Goal: Task Accomplishment & Management: Manage account settings

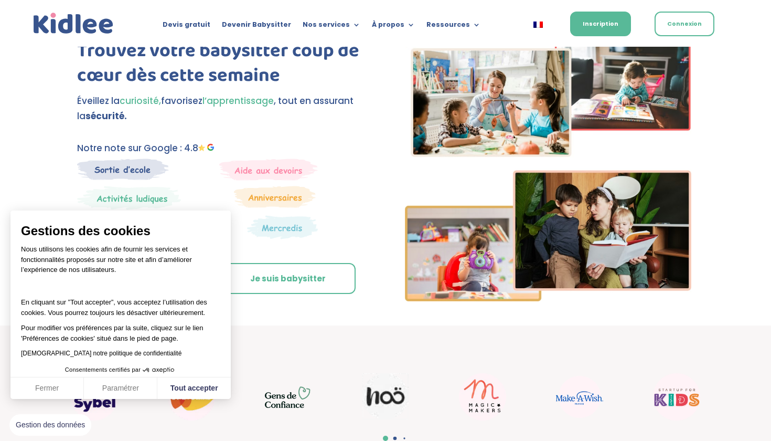
scroll to position [54, 0]
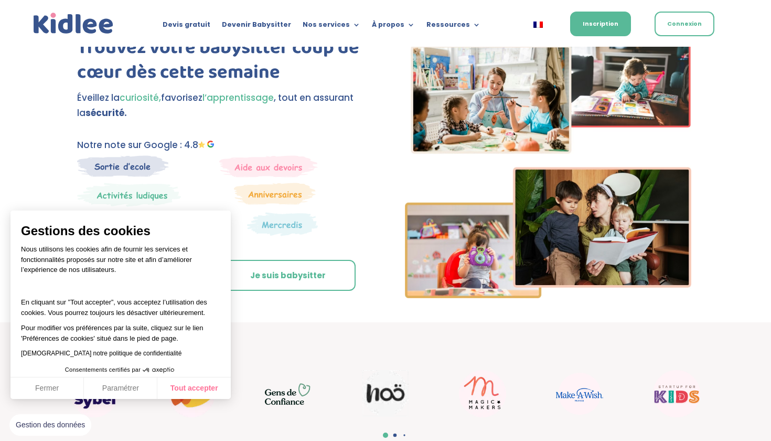
click at [175, 389] on button "Tout accepter" at bounding box center [193, 388] width 73 height 22
checkbox input "true"
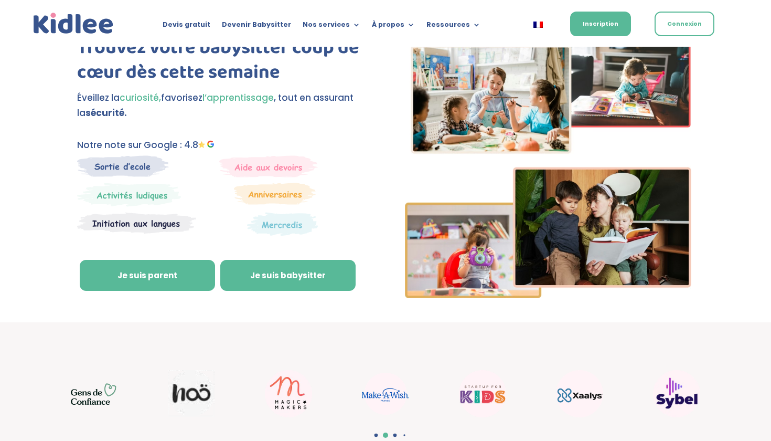
click at [278, 271] on link "Je suis babysitter" at bounding box center [287, 275] width 135 height 31
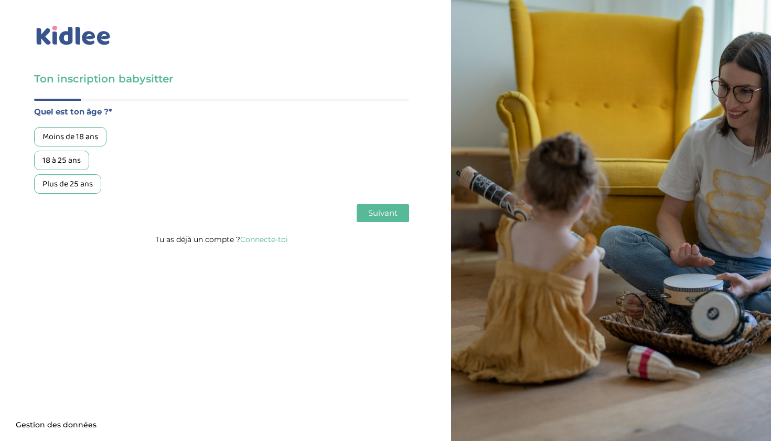
click at [82, 165] on div "18 à 25 ans" at bounding box center [61, 160] width 55 height 19
click at [384, 209] on span "Suivant" at bounding box center [382, 213] width 29 height 10
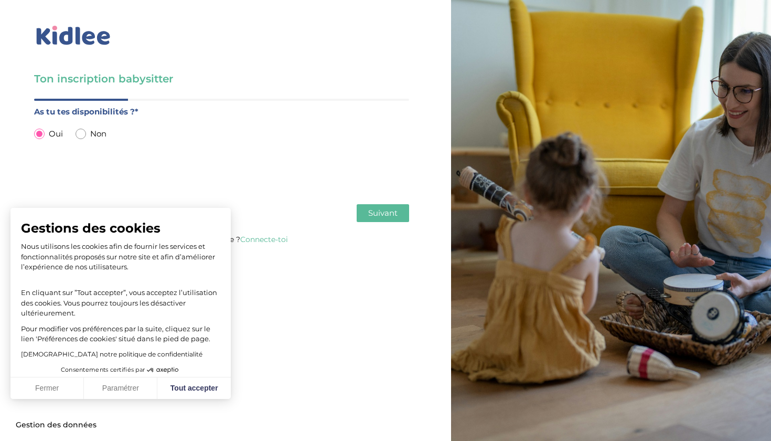
click at [393, 216] on span "Suivant" at bounding box center [382, 213] width 29 height 10
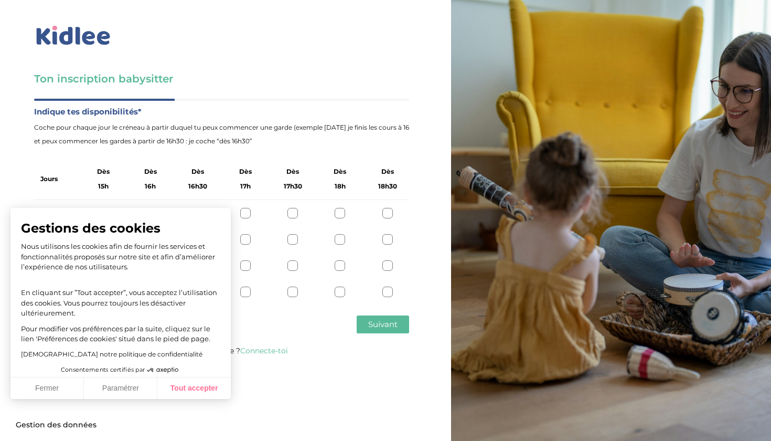
click at [187, 396] on button "Tout accepter" at bounding box center [193, 388] width 73 height 22
checkbox input "true"
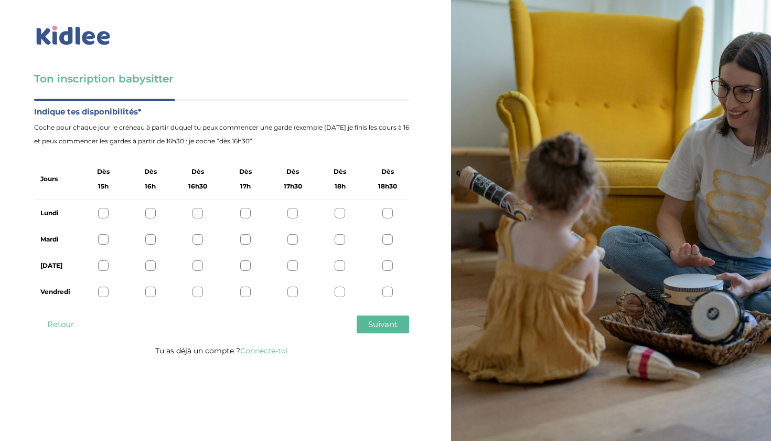
click at [98, 213] on div at bounding box center [103, 213] width 10 height 10
click at [243, 242] on div at bounding box center [245, 239] width 10 height 10
click at [104, 263] on div at bounding box center [103, 265] width 10 height 10
click at [101, 290] on div at bounding box center [103, 292] width 10 height 10
click at [380, 328] on span "Suivant" at bounding box center [382, 324] width 29 height 10
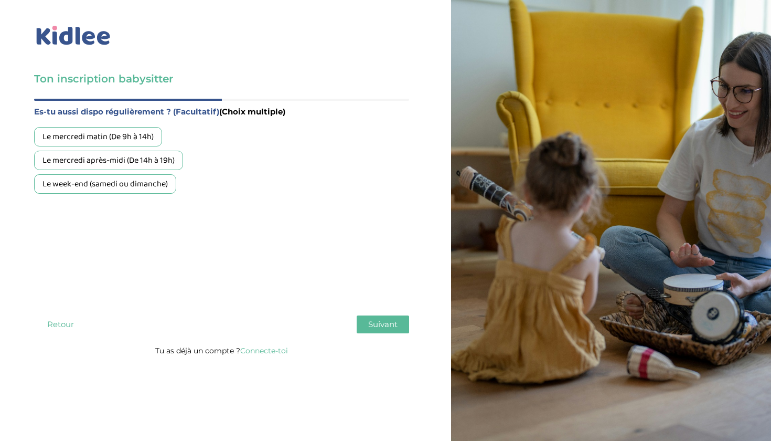
click at [118, 184] on div "Le week-end (samedi ou dimanche)" at bounding box center [105, 183] width 142 height 19
click at [83, 190] on div "Le week-end (samedi ou dimanche)" at bounding box center [105, 183] width 142 height 19
click at [98, 157] on div "Le mercredi après-midi (De 14h à 19h)" at bounding box center [108, 160] width 149 height 19
click at [151, 164] on div "Le mercredi après-midi (De 14h à 19h)" at bounding box center [108, 160] width 149 height 19
click at [155, 166] on div "Le mercredi après-midi (De 14h à 19h)" at bounding box center [108, 160] width 149 height 19
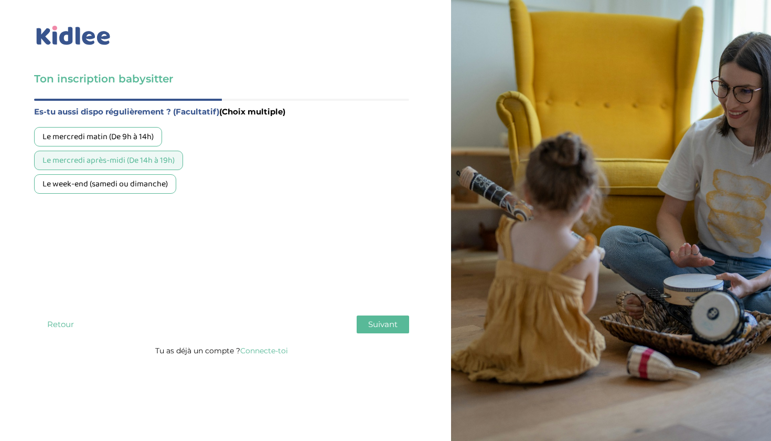
click at [156, 166] on div "Le mercredi après-midi (De 14h à 19h)" at bounding box center [108, 160] width 149 height 19
click at [377, 334] on div "Quel est ton âge ?* Moins de 18 ans 18 à 25 ans Plus de 25 ans As tu tes dispon…" at bounding box center [221, 221] width 375 height 245
click at [389, 322] on span "Suivant" at bounding box center [382, 324] width 29 height 10
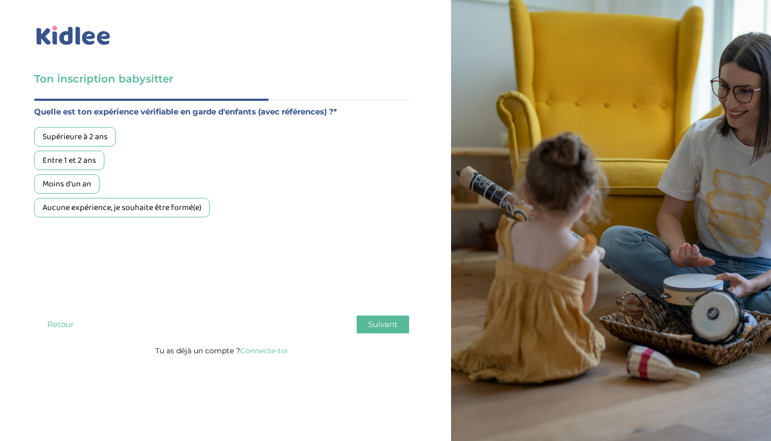
click at [101, 197] on div "Supérieure à 2 ans Entre 1 et 2 ans Moins d'un an Aucune expérience, je souhait…" at bounding box center [221, 172] width 375 height 90
click at [101, 206] on div "Aucune expérience, je souhaite être formé(e)" at bounding box center [122, 207] width 176 height 19
click at [378, 326] on span "Suivant" at bounding box center [382, 324] width 29 height 10
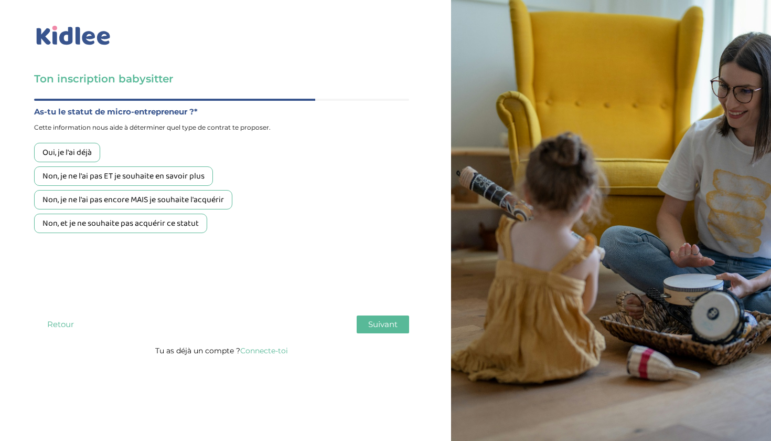
click at [105, 224] on div "Non, et je ne souhaite pas acquérir ce statut" at bounding box center [120, 223] width 173 height 19
click at [366, 320] on button "Suivant" at bounding box center [383, 324] width 52 height 18
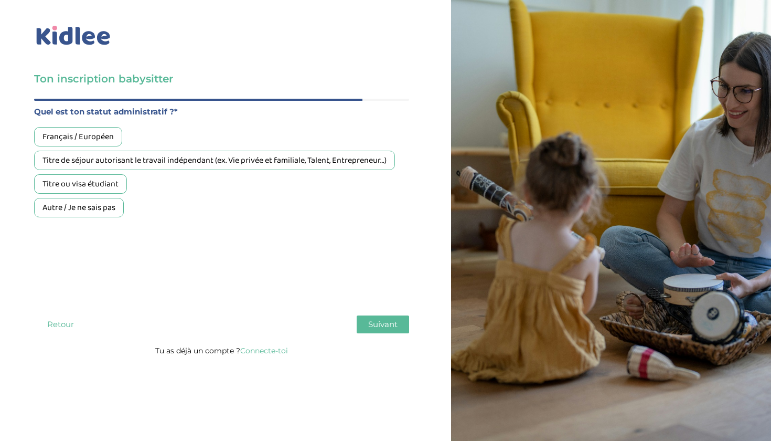
click at [112, 142] on div "Français / Européen" at bounding box center [78, 136] width 88 height 19
click at [393, 327] on span "Suivant" at bounding box center [382, 324] width 29 height 10
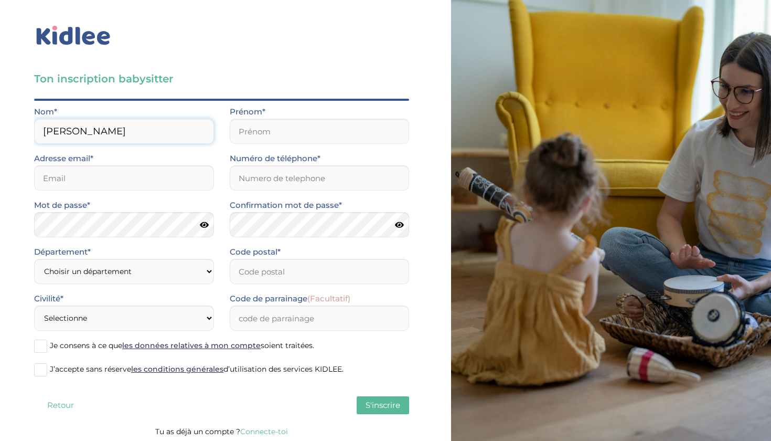
type input "Fernandes"
type input "Cécilia"
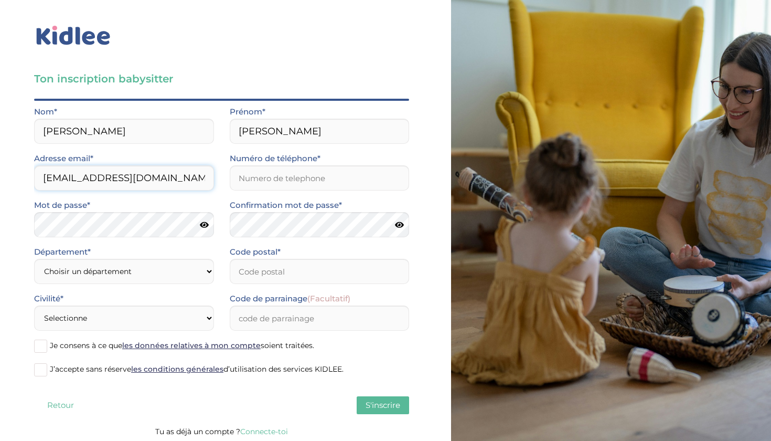
type input "cici.fts@gmail.com"
type input "0649756397"
click at [133, 285] on div "Département* Choisir un département Paris (75) Hauts-de-Seine (92) Yvelines (78…" at bounding box center [124, 268] width 196 height 47
select select "75"
click at [304, 279] on input "Code postal*" at bounding box center [320, 271] width 180 height 25
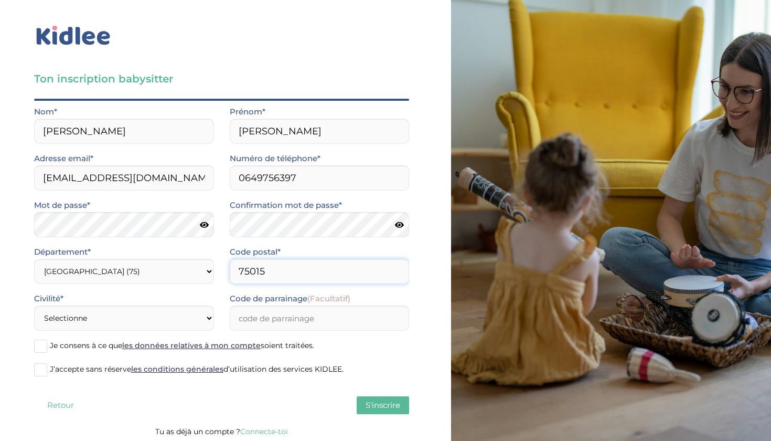
type input "75015"
select select "1"
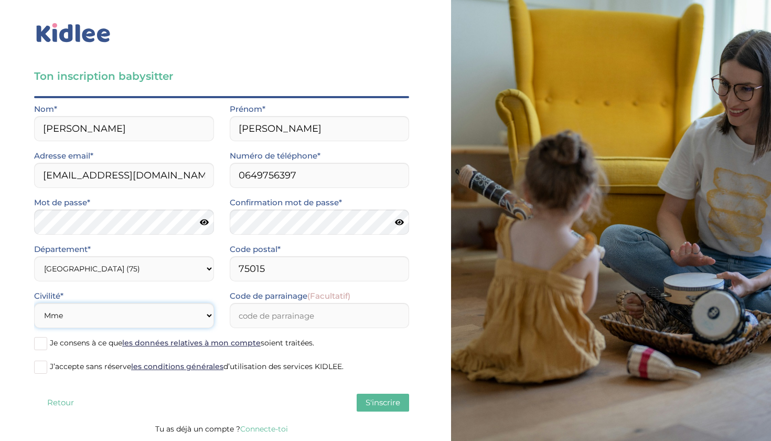
scroll to position [3, 0]
click at [58, 341] on span "Je consens à ce que les données relatives à mon compte soient traitées." at bounding box center [182, 342] width 264 height 9
click at [0, 0] on input "Je consens à ce que les données relatives à mon compte soient traitées." at bounding box center [0, 0] width 0 height 0
click at [46, 361] on span at bounding box center [40, 366] width 13 height 13
click at [0, 0] on input "J’accepte sans réserve les conditions générales d’utilisation des services KIDL…" at bounding box center [0, 0] width 0 height 0
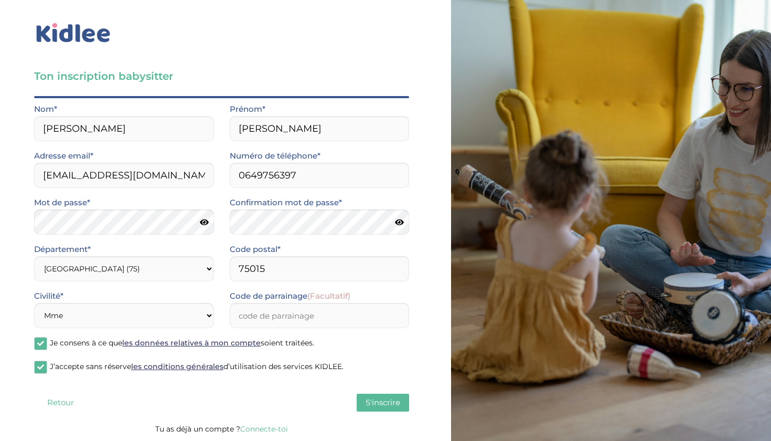
click at [372, 404] on span "S'inscrire" at bounding box center [383, 402] width 35 height 10
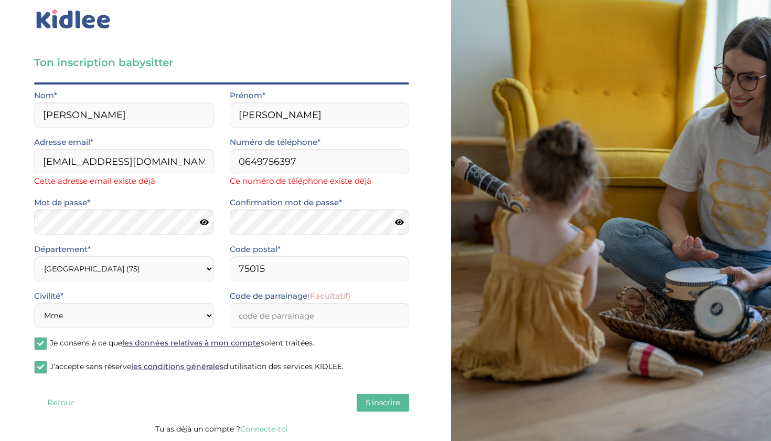
scroll to position [16, 0]
click at [283, 429] on link "Connecte-toi" at bounding box center [264, 428] width 48 height 9
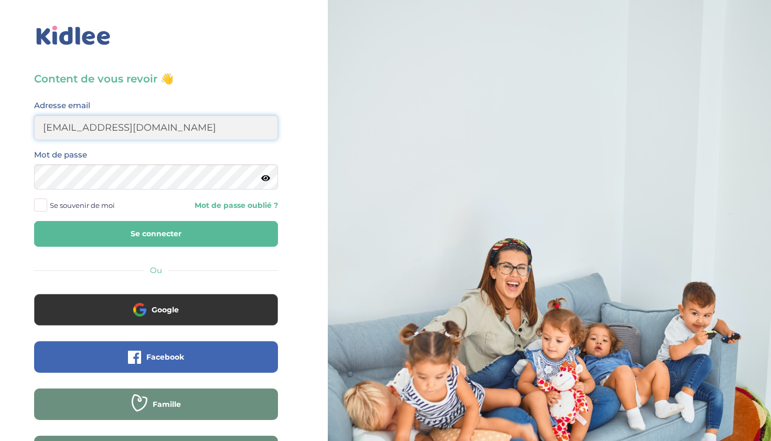
type input "[EMAIL_ADDRESS][DOMAIN_NAME]"
click at [145, 237] on button "Se connecter" at bounding box center [156, 234] width 244 height 26
click at [215, 210] on div "Se souvenir de moi Mot de passe oublié ?" at bounding box center [156, 205] width 260 height 16
click at [215, 205] on link "Mot de passe oublié ?" at bounding box center [221, 205] width 114 height 10
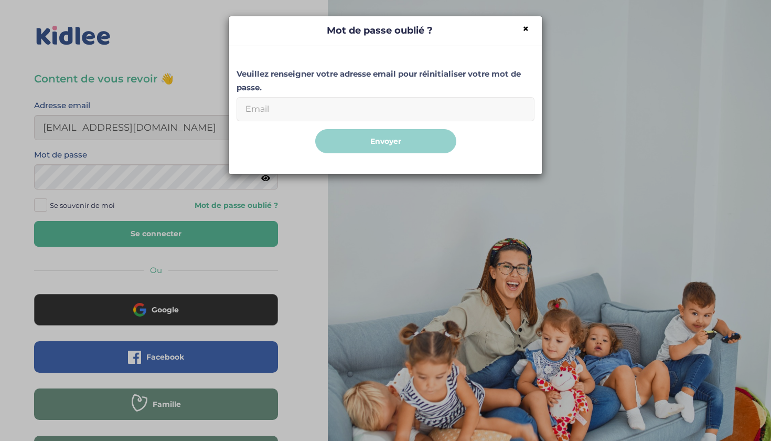
click at [328, 113] on input "Email" at bounding box center [386, 109] width 298 height 24
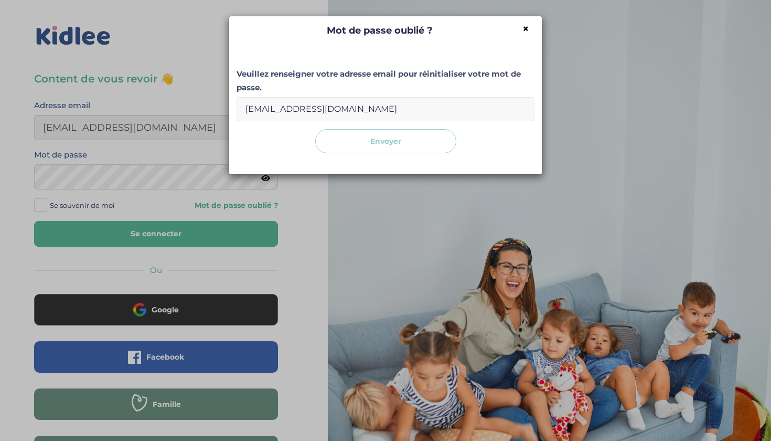
type input "cici.fts@gmail.com"
click at [350, 149] on button "Envoyer" at bounding box center [385, 141] width 141 height 25
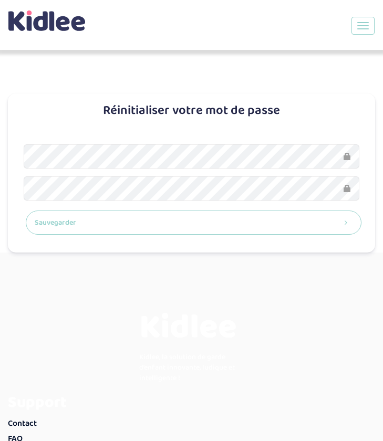
click at [239, 232] on button "Sauvegarder" at bounding box center [193, 222] width 335 height 25
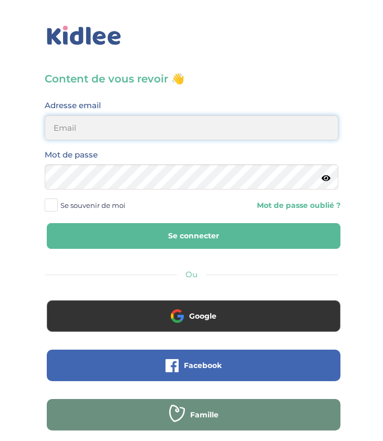
type input "cici.fts@gmail.com"
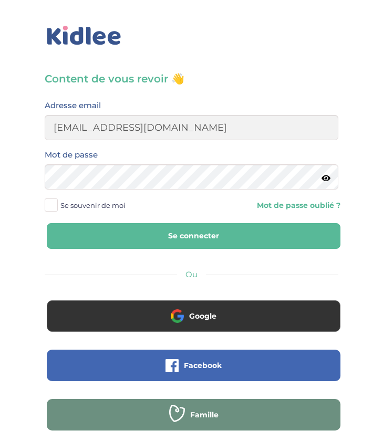
click at [141, 227] on button "Se connecter" at bounding box center [193, 236] width 293 height 26
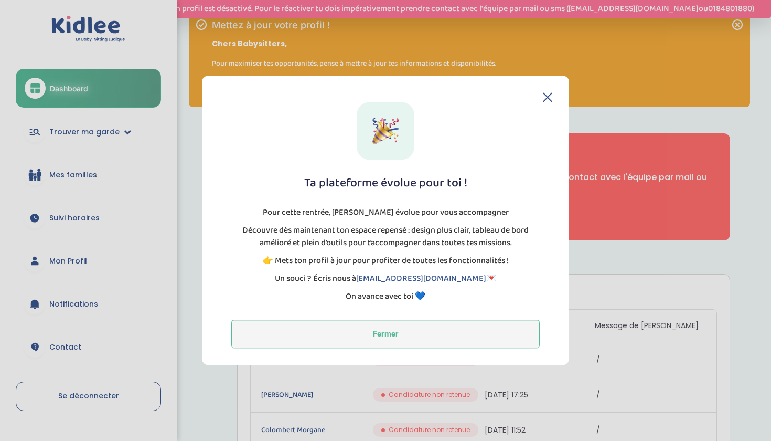
click at [425, 333] on button "Fermer" at bounding box center [385, 334] width 309 height 28
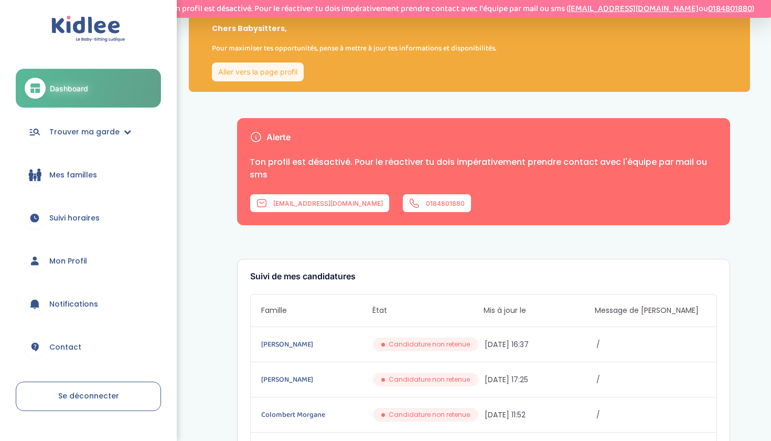
scroll to position [15, 0]
click at [112, 123] on link "Trouver ma garde" at bounding box center [88, 132] width 145 height 38
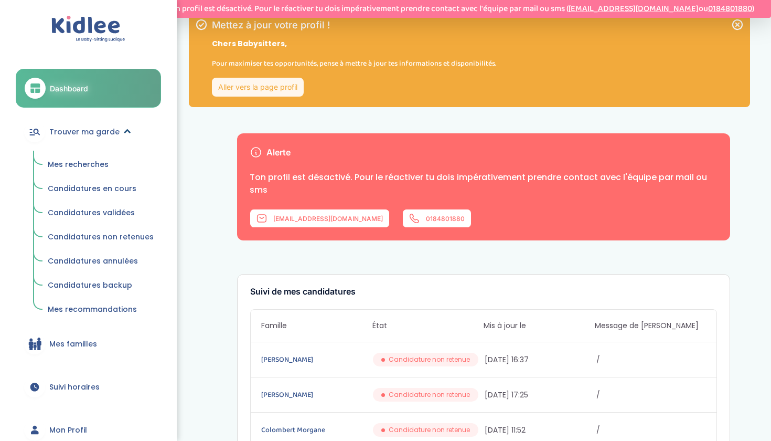
click at [112, 128] on span "Trouver ma garde" at bounding box center [84, 131] width 70 height 11
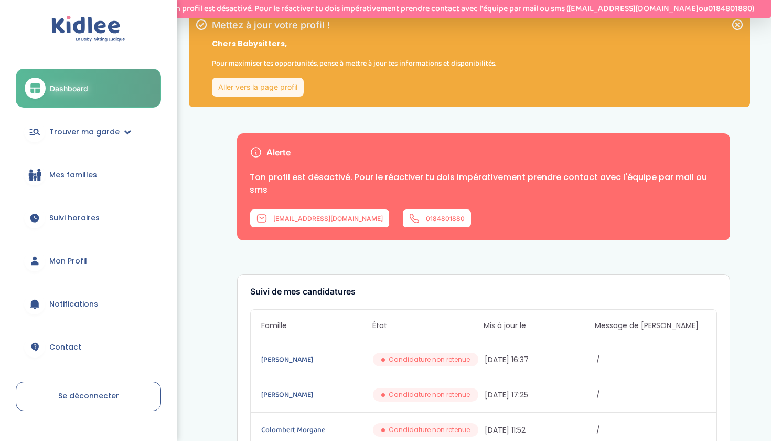
click at [230, 79] on link "Aller vers la page profil" at bounding box center [258, 87] width 92 height 19
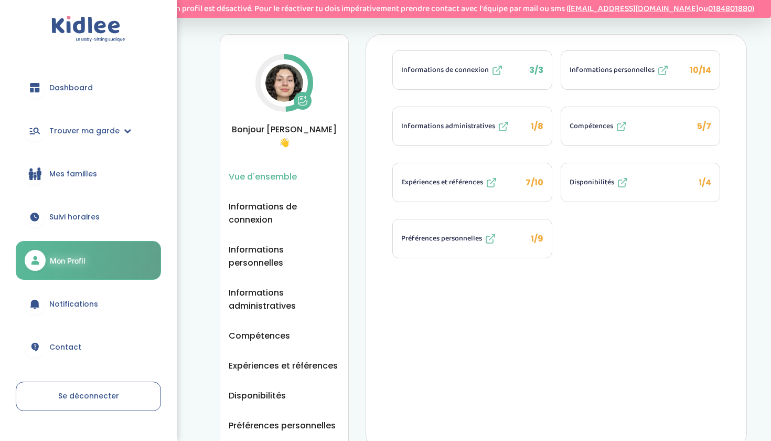
click at [431, 140] on button "Informations administratives 1/8" at bounding box center [472, 126] width 158 height 38
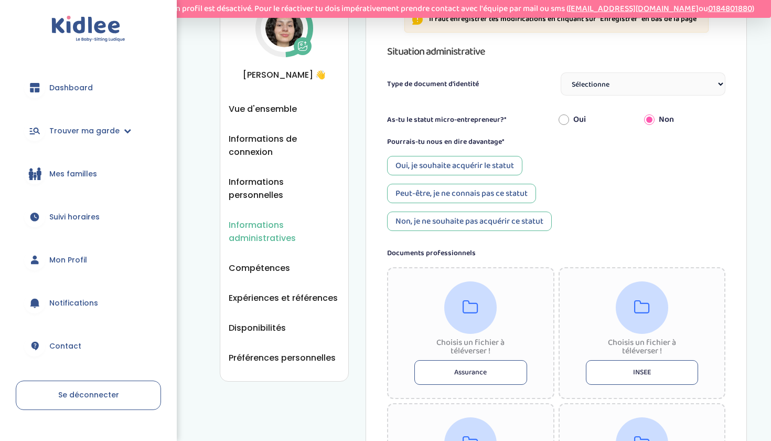
scroll to position [58, 0]
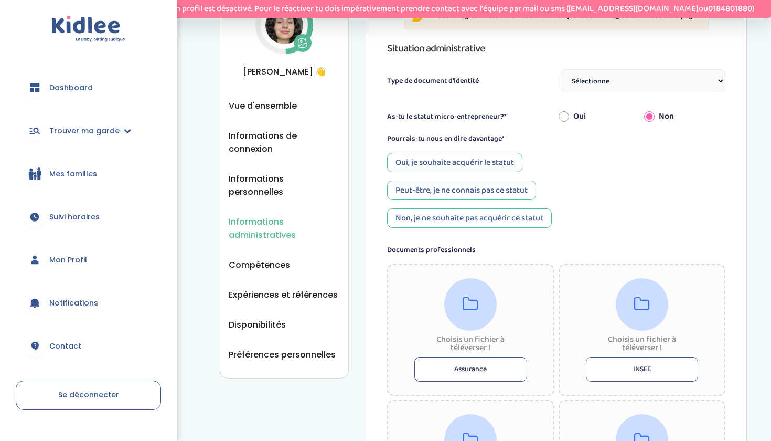
click at [461, 220] on div "Non, je ne souhaite pas acquérir ce statut" at bounding box center [469, 217] width 165 height 19
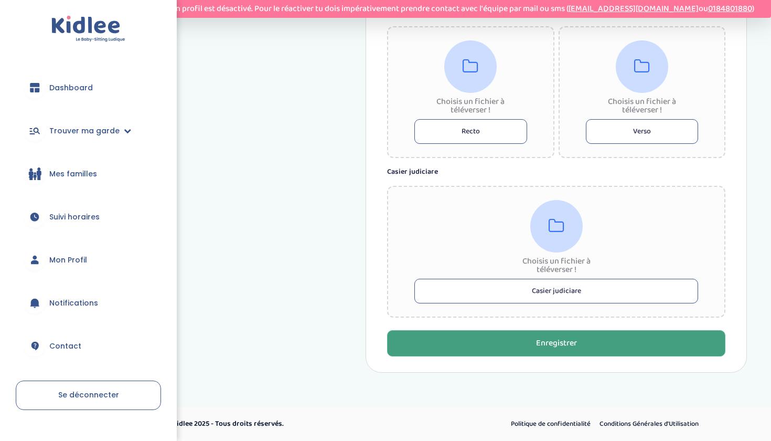
click at [426, 348] on button "Enregistrer" at bounding box center [556, 343] width 338 height 26
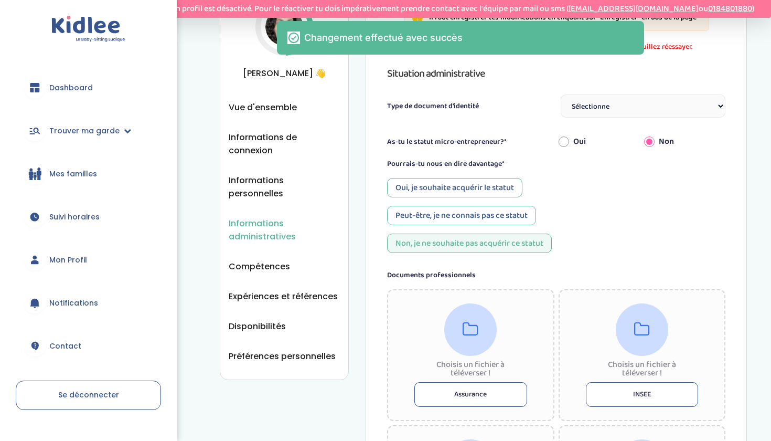
scroll to position [34, 0]
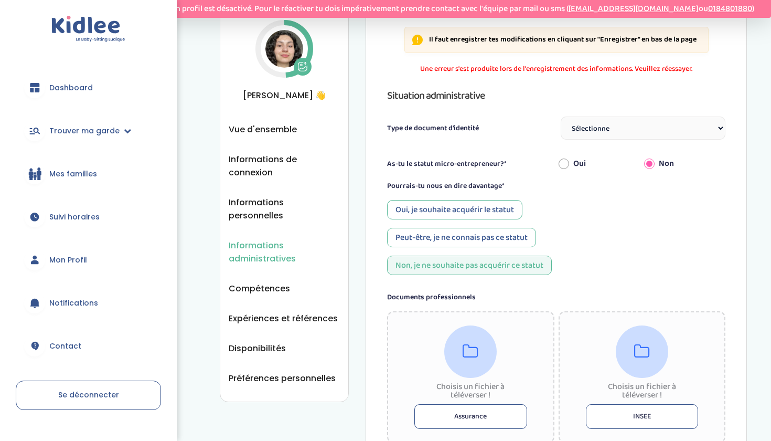
click at [74, 208] on link "Suivi horaires" at bounding box center [88, 217] width 145 height 38
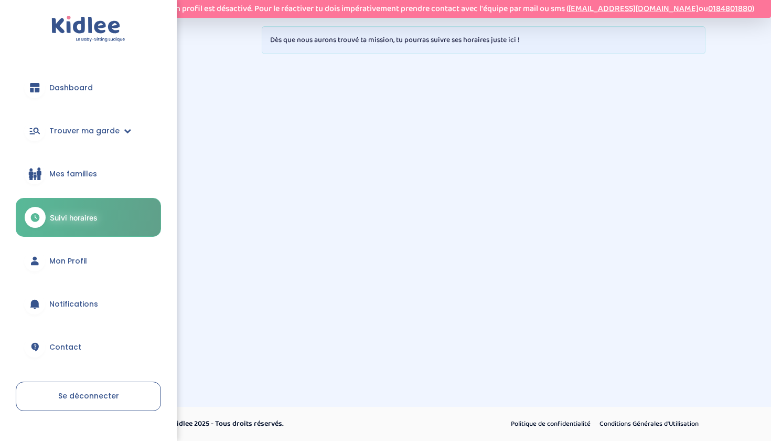
click at [117, 166] on link "Mes familles" at bounding box center [88, 174] width 145 height 38
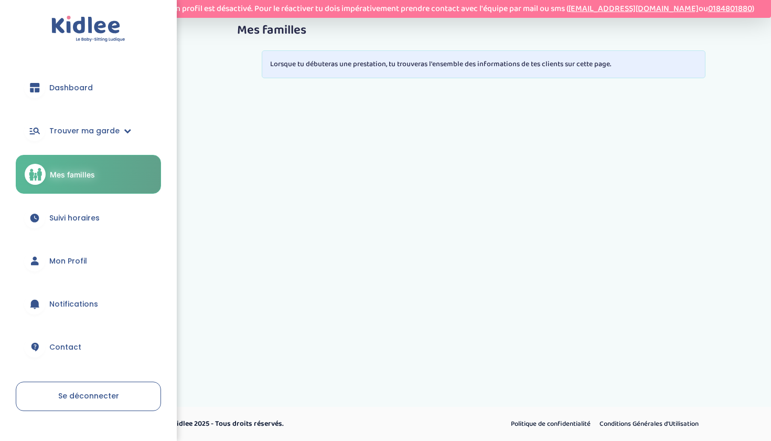
click at [89, 256] on link "Mon Profil" at bounding box center [88, 261] width 145 height 38
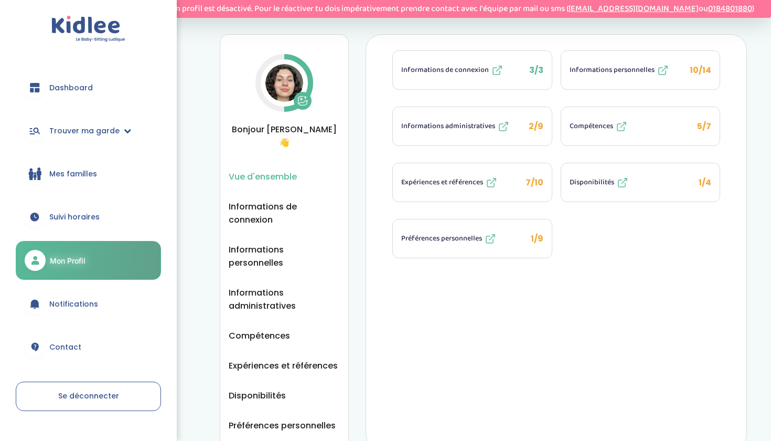
click at [107, 131] on span "Trouver ma garde" at bounding box center [84, 130] width 70 height 11
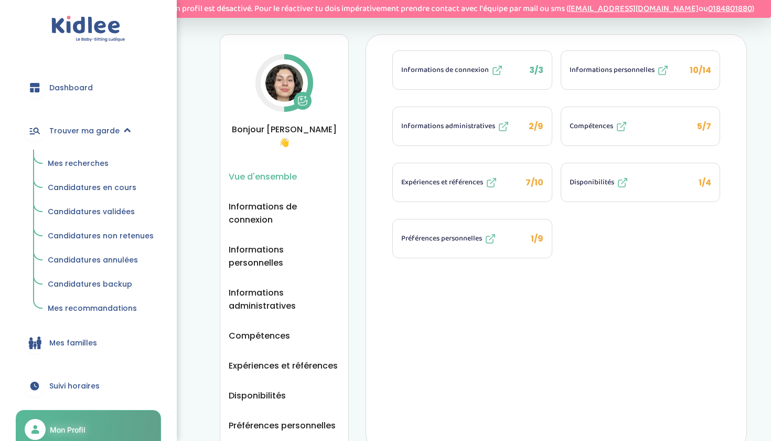
click at [100, 190] on span "Candidatures en cours" at bounding box center [92, 187] width 89 height 10
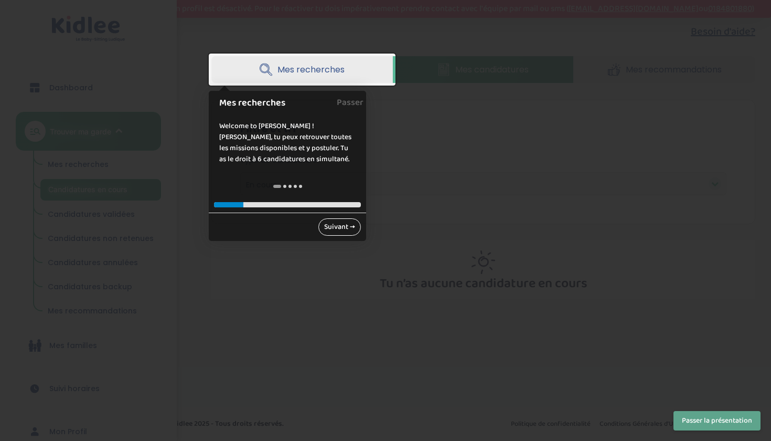
click at [330, 224] on link "Suivant →" at bounding box center [340, 226] width 43 height 17
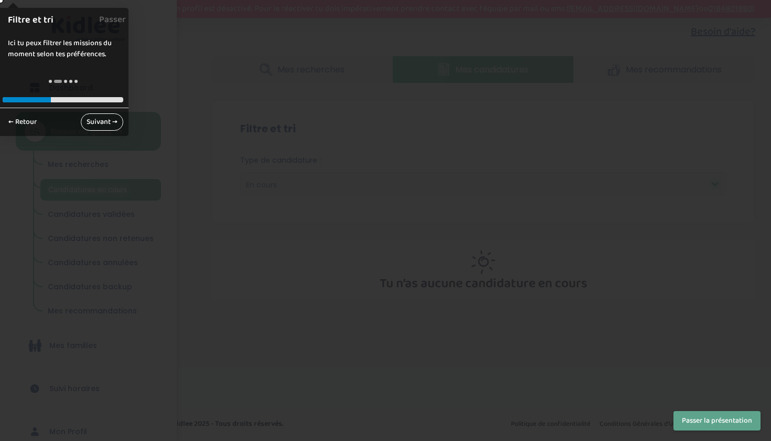
click at [103, 123] on link "Suivant →" at bounding box center [102, 121] width 43 height 17
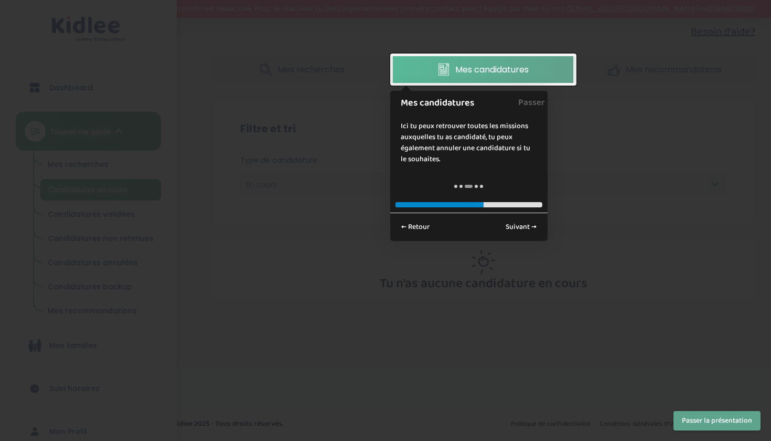
click at [424, 69] on link "Mes candidatures" at bounding box center [483, 69] width 181 height 27
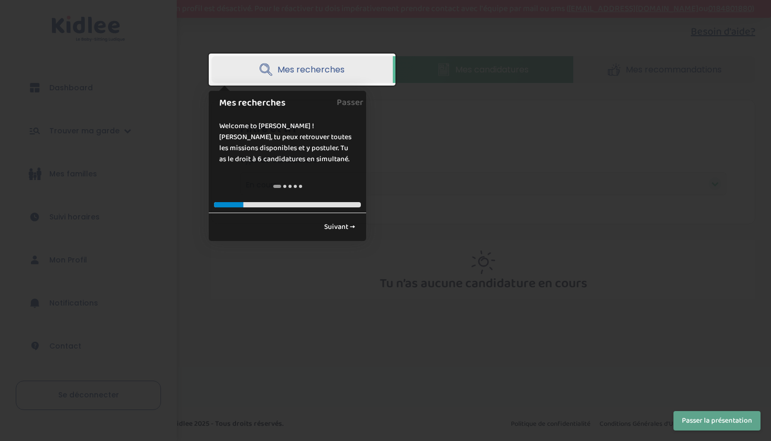
click at [317, 66] on span "Mes recherches" at bounding box center [311, 69] width 67 height 13
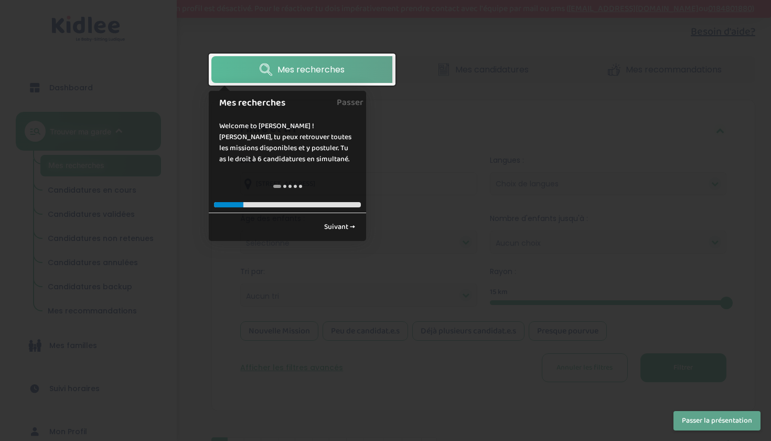
click at [103, 185] on div at bounding box center [385, 220] width 771 height 441
click at [344, 223] on link "Suivant →" at bounding box center [340, 226] width 43 height 17
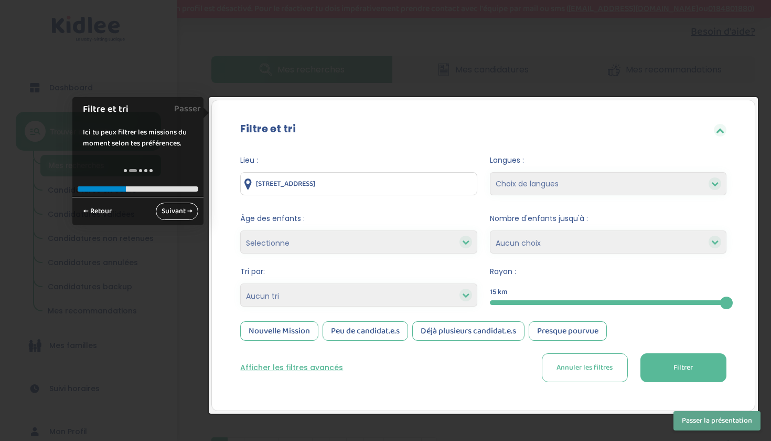
scroll to position [50, 0]
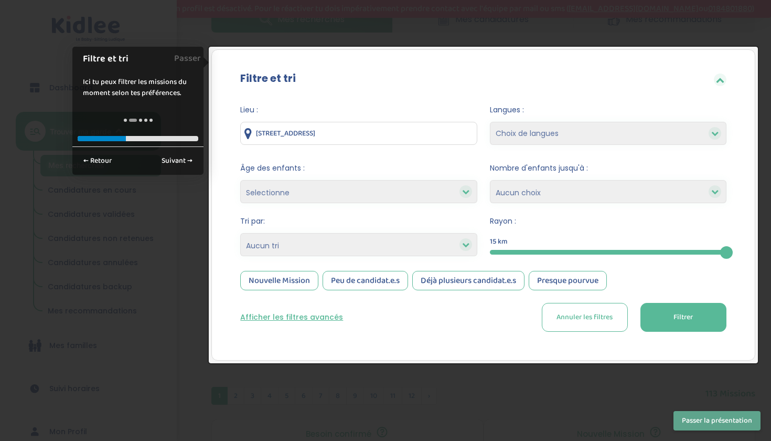
select select "2"
select select "3-6"
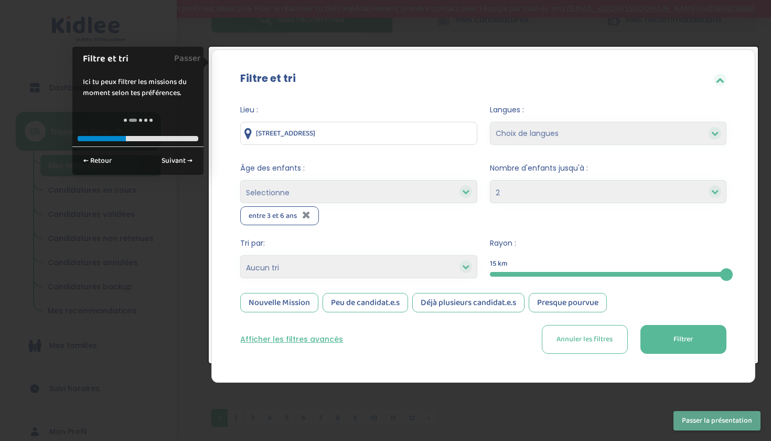
select select "+6"
select select
click at [512, 247] on form "Lieu : 33 Rue des Volontaires, Paris, France Langues : Choix de langues Alleman…" at bounding box center [483, 228] width 486 height 249
click at [579, 274] on div at bounding box center [608, 274] width 237 height 5
click at [683, 335] on span "Filtrer" at bounding box center [683, 339] width 19 height 11
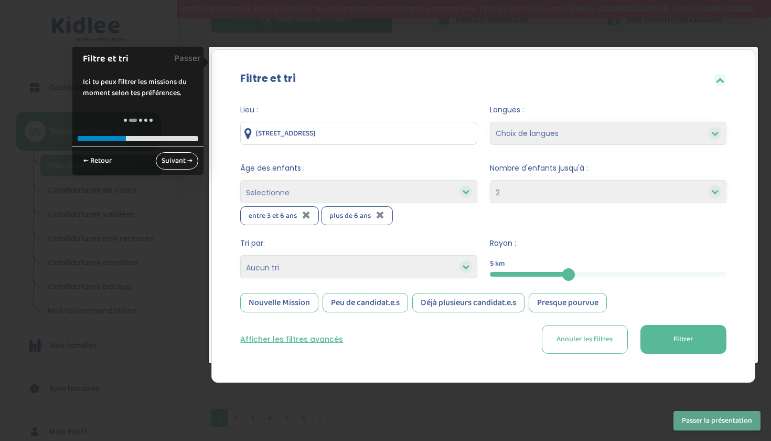
click at [188, 156] on link "Suivant →" at bounding box center [177, 160] width 43 height 17
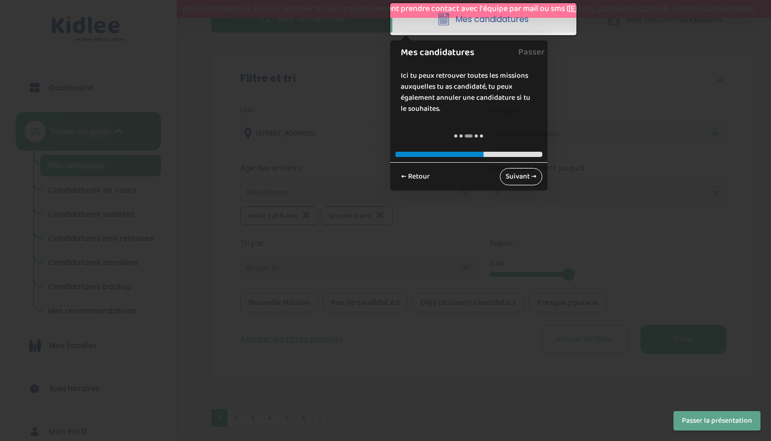
click at [517, 179] on link "Suivant →" at bounding box center [521, 176] width 43 height 17
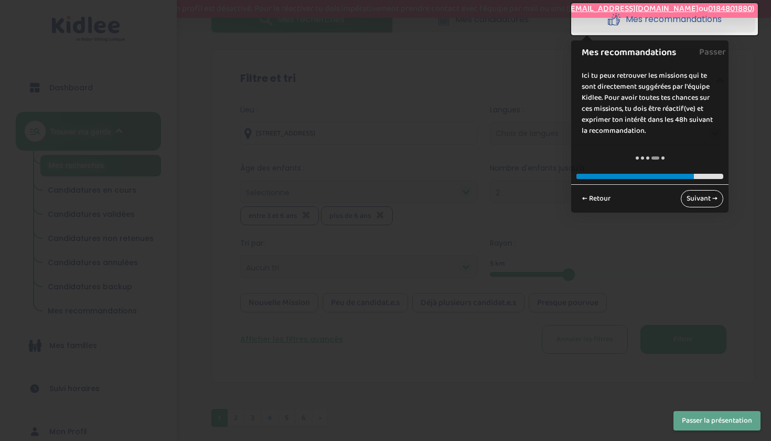
click at [700, 200] on link "Suivant →" at bounding box center [702, 198] width 43 height 17
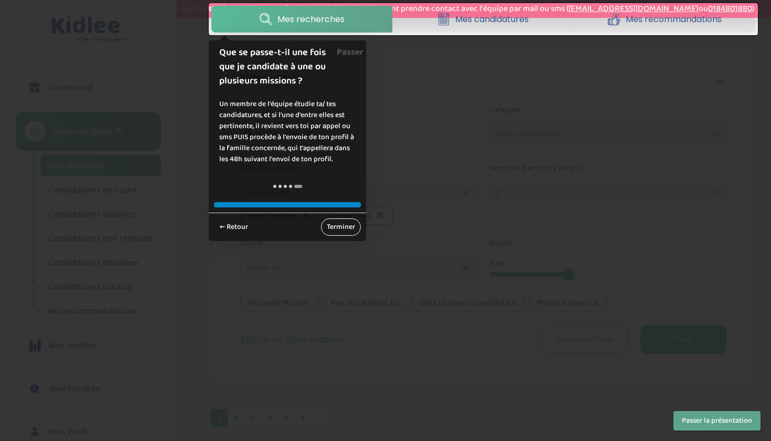
click at [332, 224] on link "Terminer" at bounding box center [341, 226] width 40 height 17
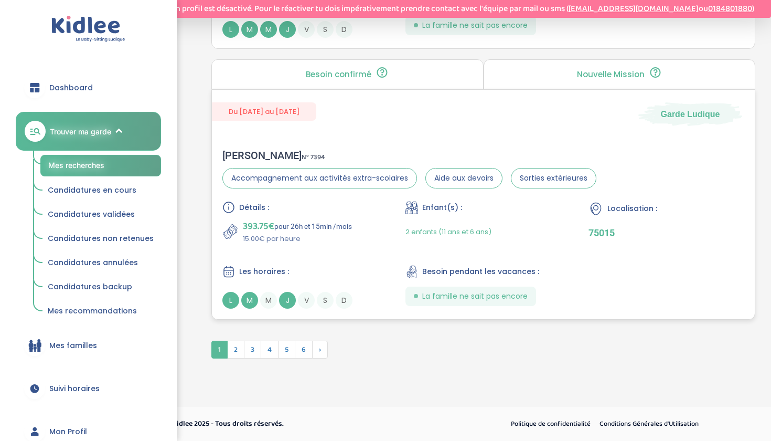
scroll to position [2871, 0]
click at [233, 354] on span "2" at bounding box center [235, 350] width 17 height 18
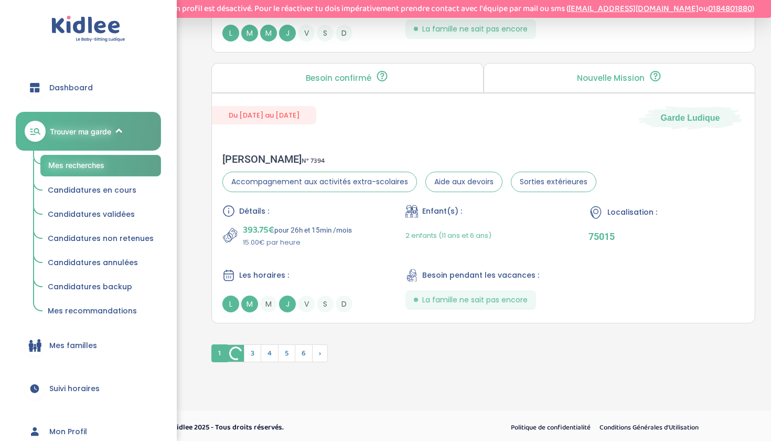
scroll to position [2869, 0]
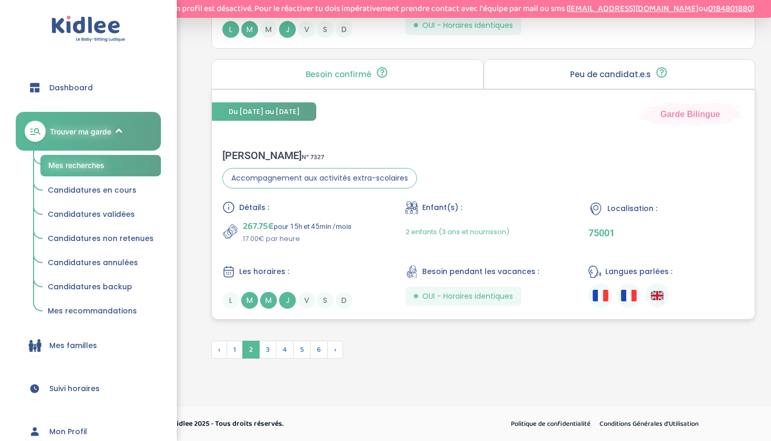
click at [251, 300] on span "M" at bounding box center [249, 300] width 17 height 17
click at [274, 351] on span "3" at bounding box center [267, 350] width 17 height 18
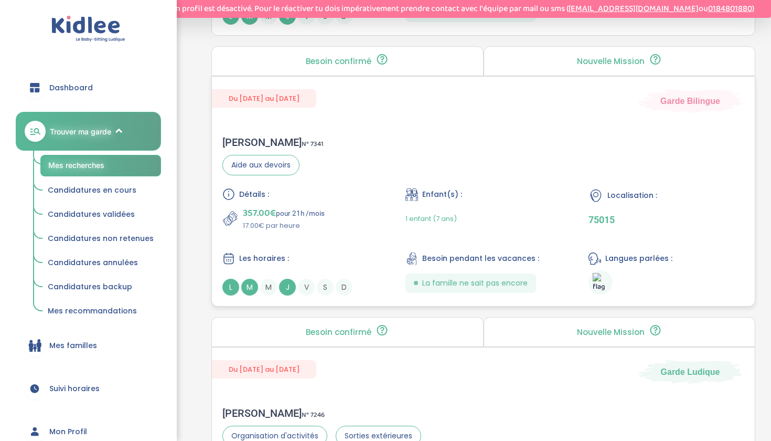
scroll to position [989, 0]
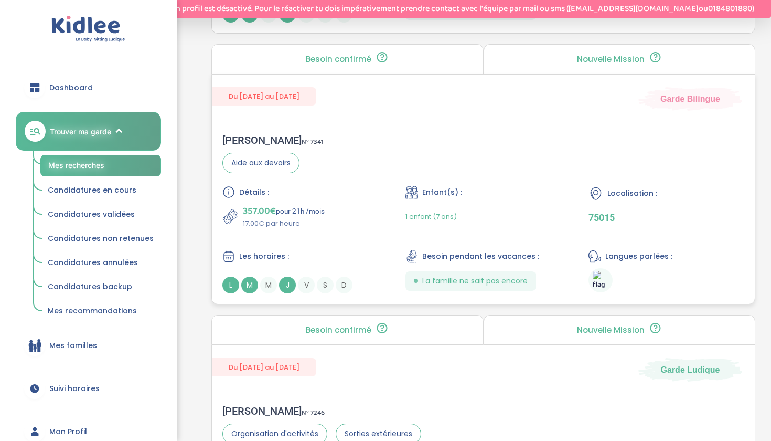
click at [366, 251] on div "Les horaires :" at bounding box center [300, 256] width 156 height 13
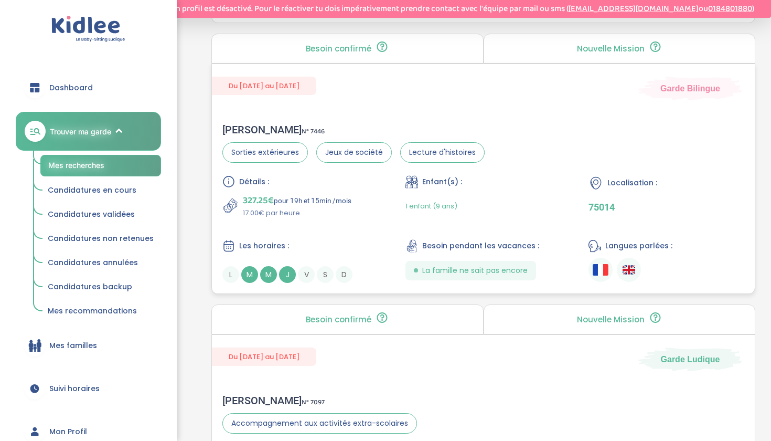
scroll to position [2086, 0]
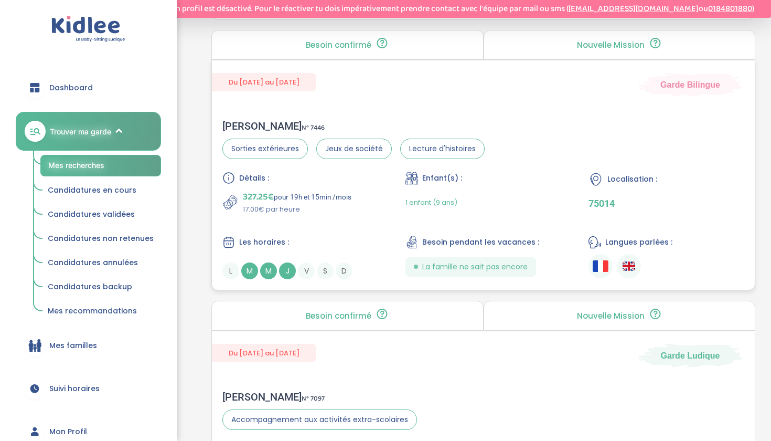
click at [386, 223] on div "Détails : 327.25€ pour 19h et 15min /mois 17.00€ par heure Enfant(s) : 1 enfant…" at bounding box center [483, 226] width 522 height 108
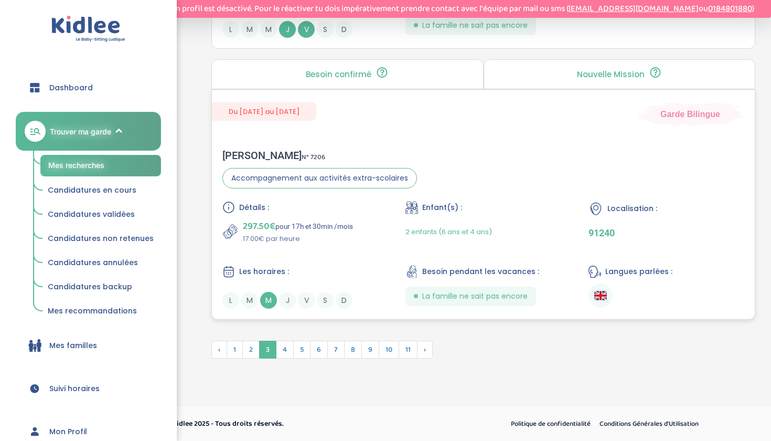
scroll to position [2842, 0]
click at [289, 348] on span "4" at bounding box center [285, 350] width 18 height 18
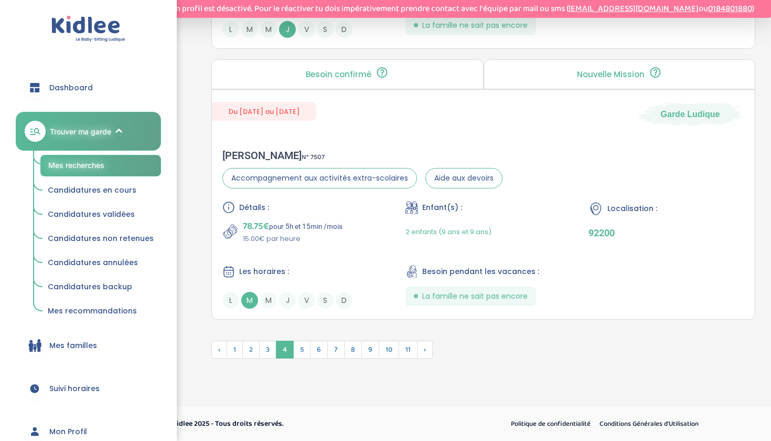
scroll to position [2898, 0]
click at [89, 214] on span "Candidatures validées" at bounding box center [91, 214] width 87 height 10
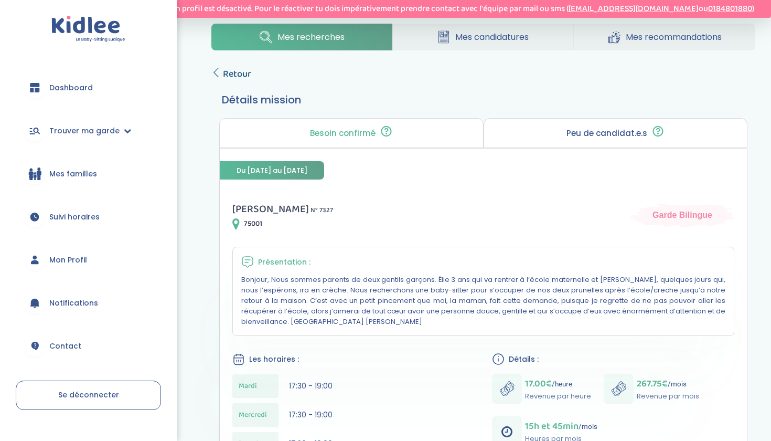
click at [235, 67] on span "Retour" at bounding box center [237, 74] width 28 height 15
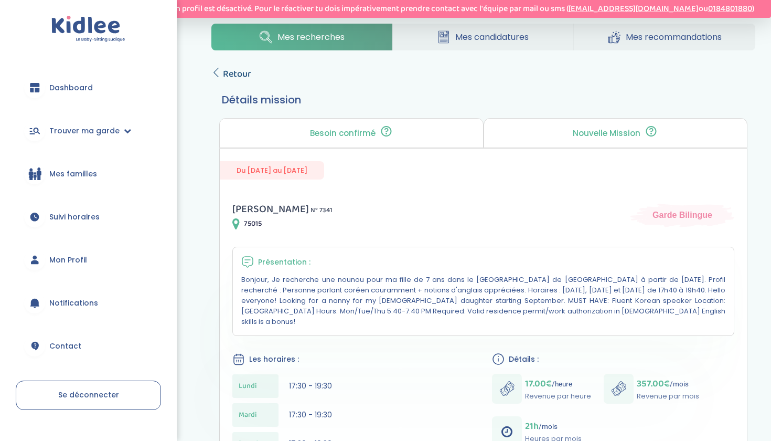
click at [245, 74] on span "Retour" at bounding box center [237, 74] width 28 height 15
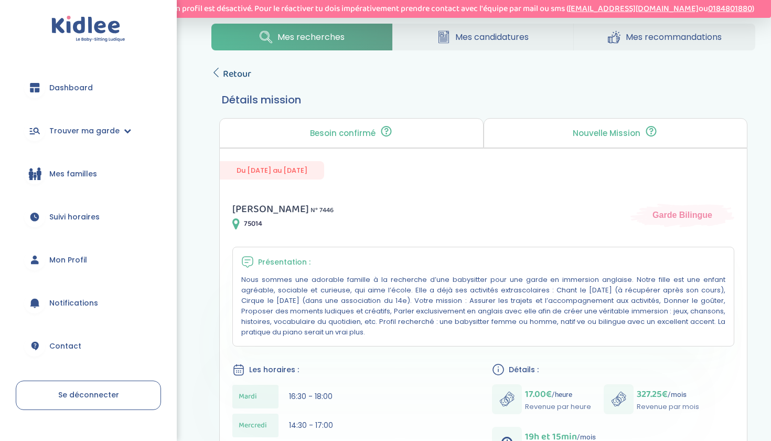
click at [236, 74] on span "Retour" at bounding box center [237, 74] width 28 height 15
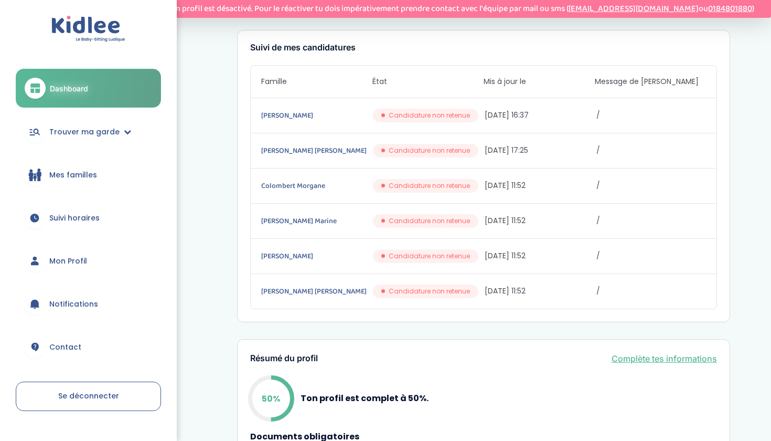
scroll to position [141, 0]
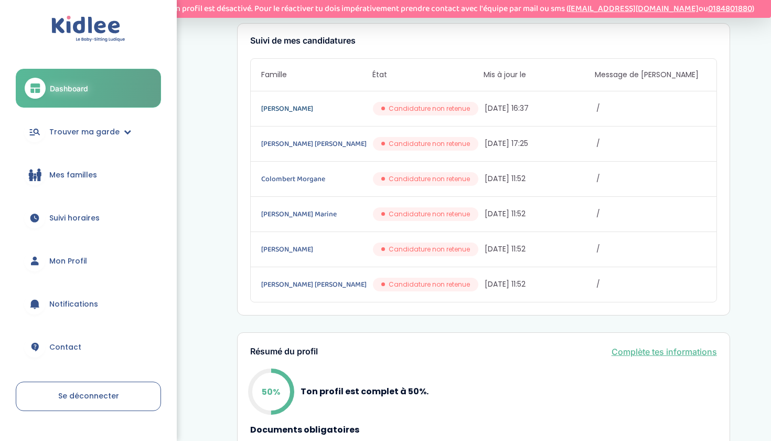
click at [302, 112] on link "BIHLER Pierre-Henri" at bounding box center [316, 109] width 110 height 12
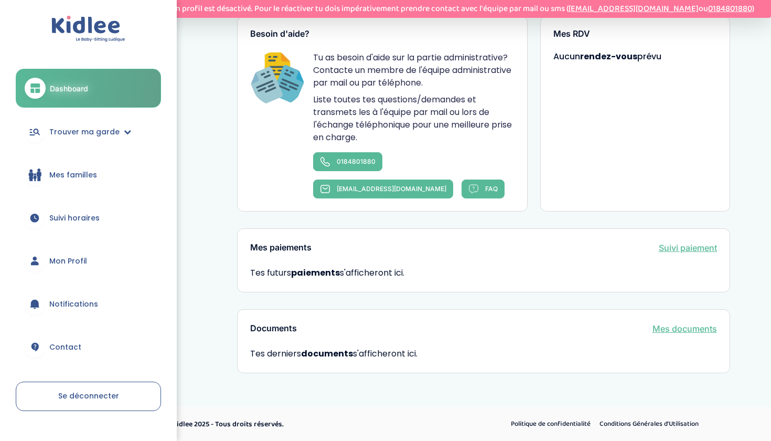
scroll to position [626, 0]
click at [109, 136] on span "Trouver ma garde" at bounding box center [84, 131] width 70 height 11
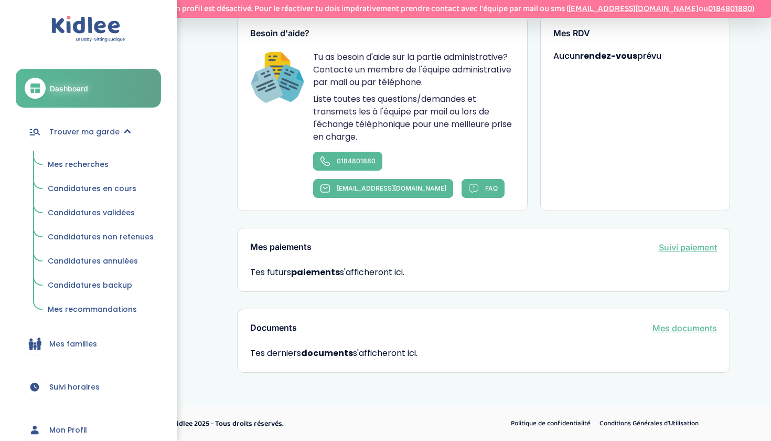
scroll to position [626, 0]
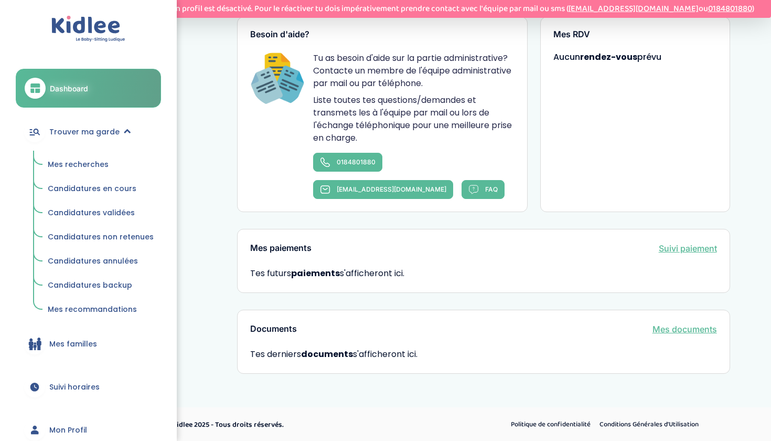
click at [91, 159] on span "Mes recherches" at bounding box center [78, 164] width 61 height 10
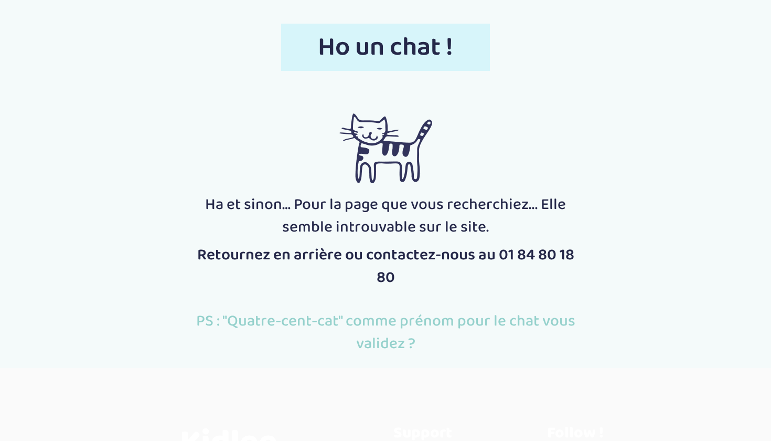
click at [323, 167] on div at bounding box center [385, 140] width 399 height 107
click at [342, 209] on p "Ha et sinon… Pour la page que vous recherchiez... Elle semble introuvable sur l…" at bounding box center [385, 216] width 383 height 45
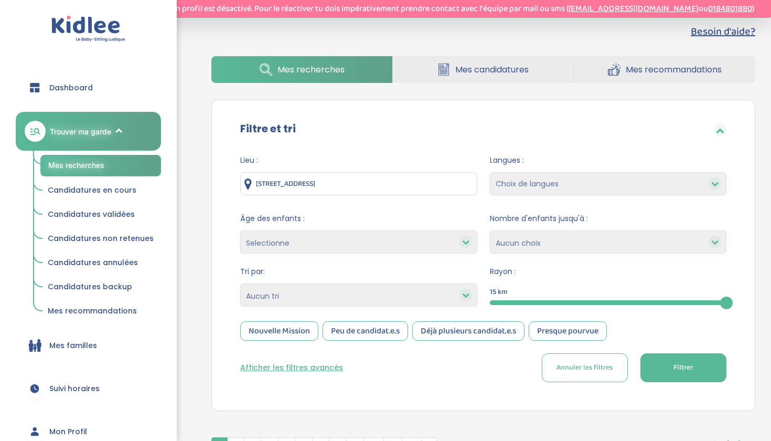
click at [641, 66] on span "Mes recommandations" at bounding box center [674, 69] width 96 height 13
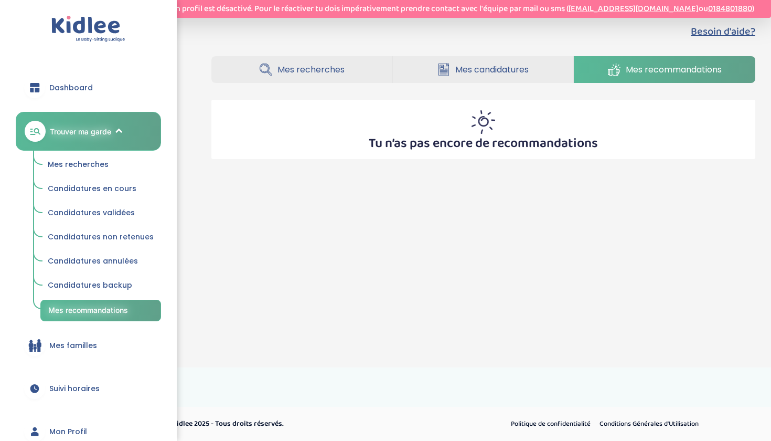
click at [489, 65] on span "Mes candidatures" at bounding box center [491, 69] width 73 height 13
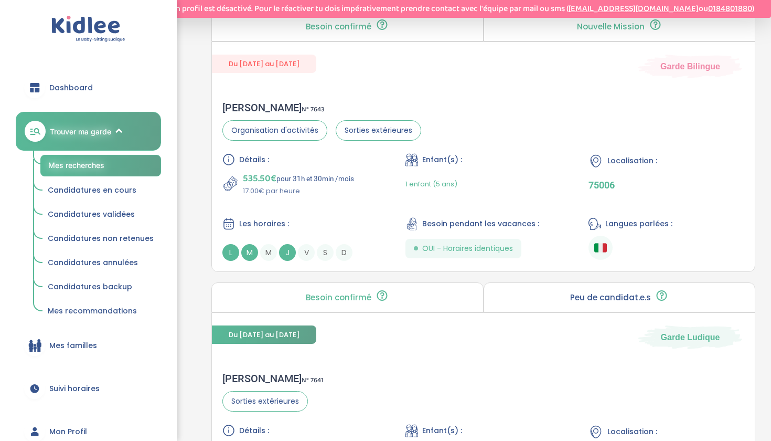
scroll to position [458, 0]
click at [507, 178] on div "1 enfant (5 ans)" at bounding box center [484, 183] width 156 height 25
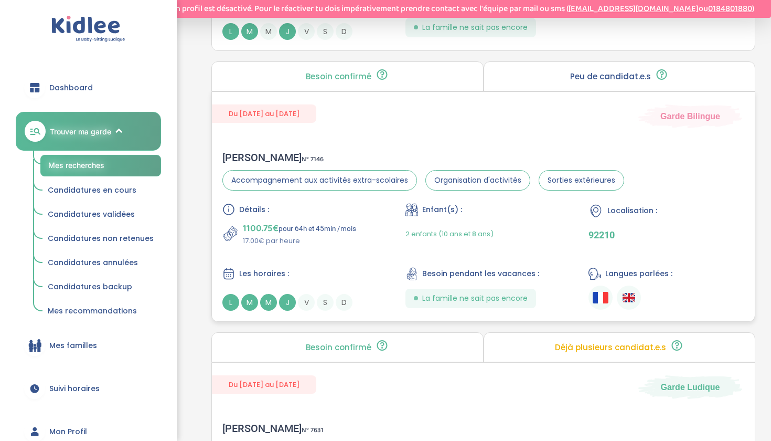
scroll to position [953, 0]
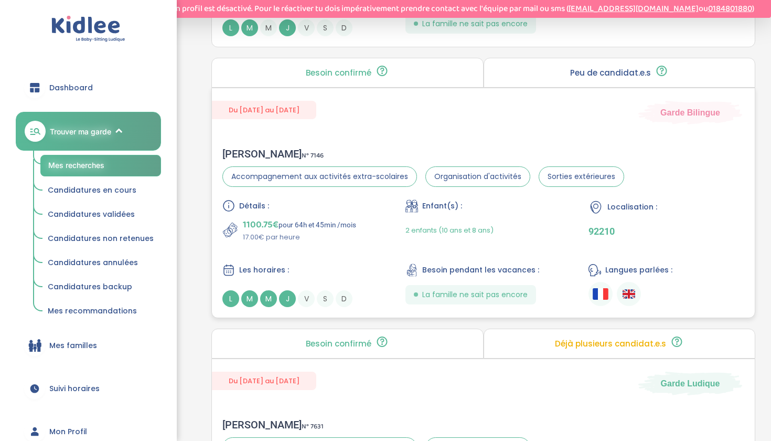
click at [367, 241] on div "1100.75€ pour 64h et 45min /mois 17.00€ par heure" at bounding box center [300, 229] width 156 height 25
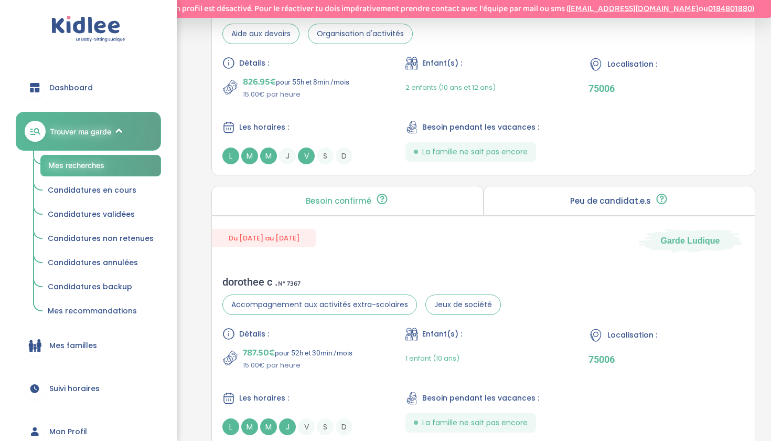
scroll to position [1639, 0]
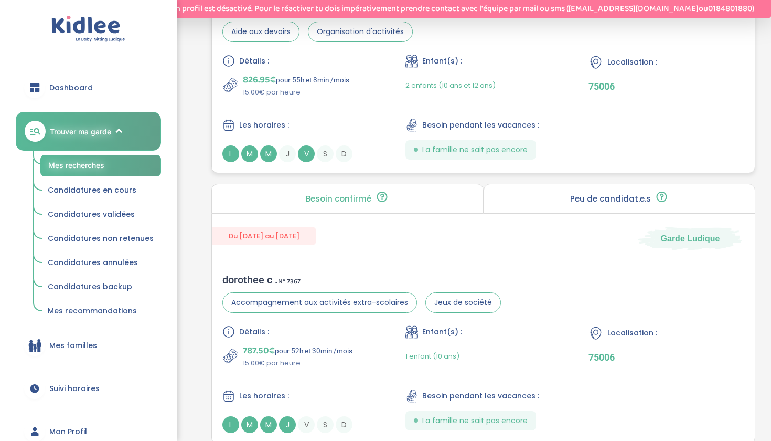
click at [344, 73] on p "826.95€ pour 55h et 8min /mois" at bounding box center [296, 79] width 107 height 15
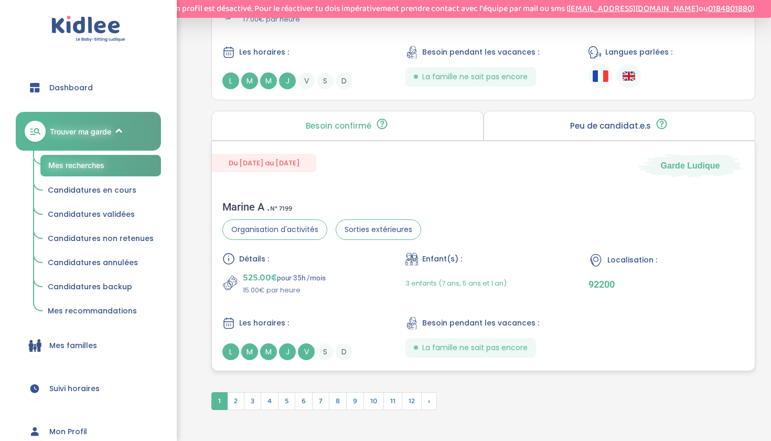
scroll to position [2826, 0]
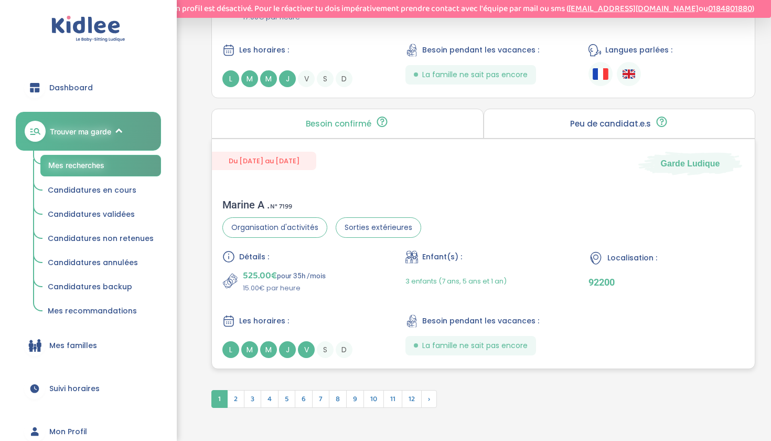
click at [295, 260] on div "Détails :" at bounding box center [300, 256] width 156 height 13
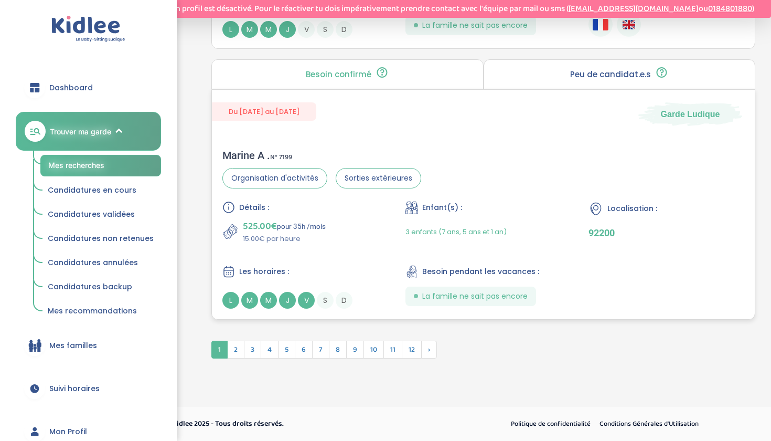
scroll to position [2876, 0]
click at [363, 355] on span "9" at bounding box center [355, 350] width 18 height 18
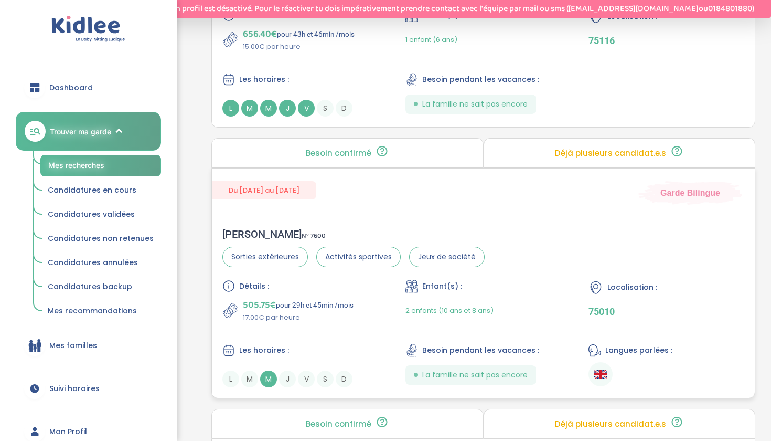
scroll to position [1681, 0]
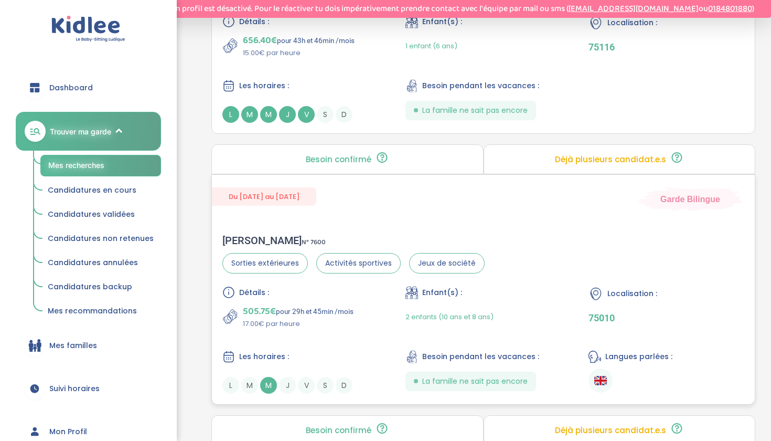
click at [463, 203] on div "Du 16-09-2025 au 31-07-2026 Garde Bilingue" at bounding box center [483, 193] width 543 height 36
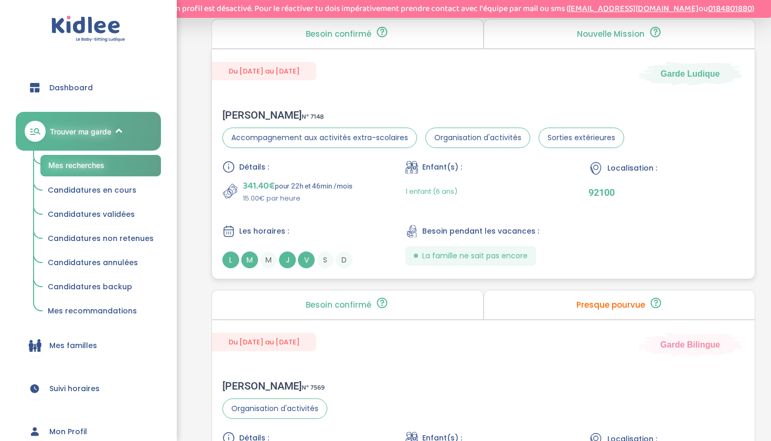
scroll to position [1020, 0]
click at [457, 197] on div "1 enfant (6 ans)" at bounding box center [432, 191] width 52 height 25
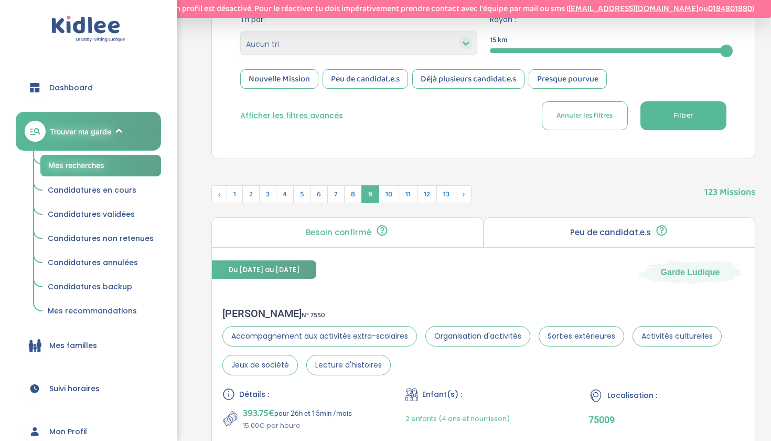
scroll to position [248, 0]
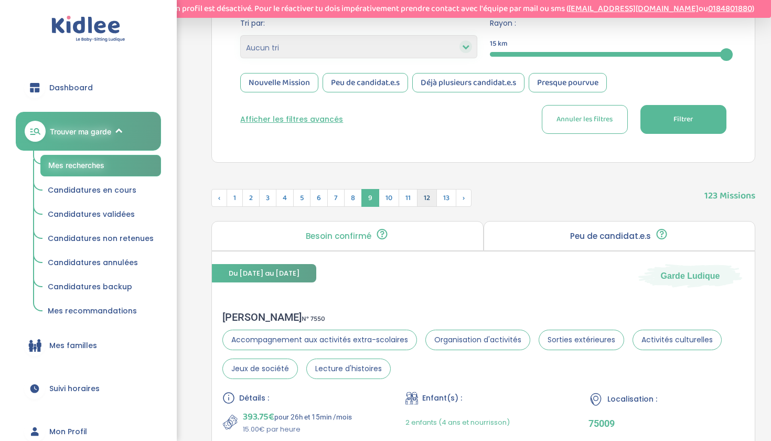
click at [432, 202] on span "12" at bounding box center [427, 198] width 20 height 18
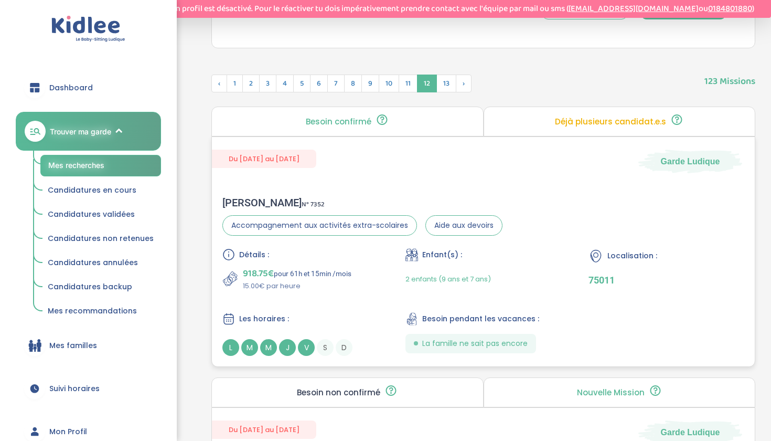
scroll to position [364, 0]
click at [592, 167] on div "Du 27-08-2025 au 04-07-2026 Garde Ludique" at bounding box center [483, 154] width 543 height 36
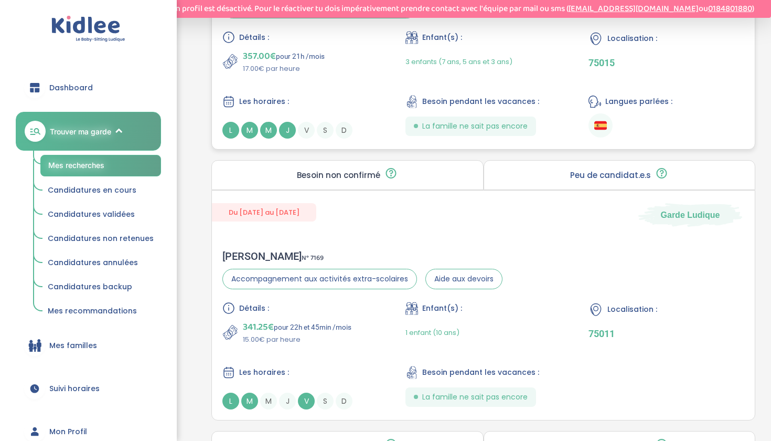
scroll to position [2091, 0]
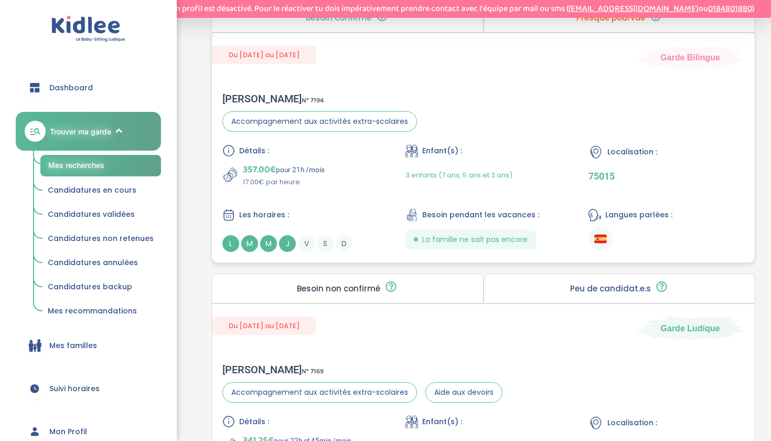
click at [369, 192] on div "Détails : 357.00€ pour 21h /mois 17.00€ par heure Enfant(s) : 3 enfants (7 ans,…" at bounding box center [483, 198] width 522 height 108
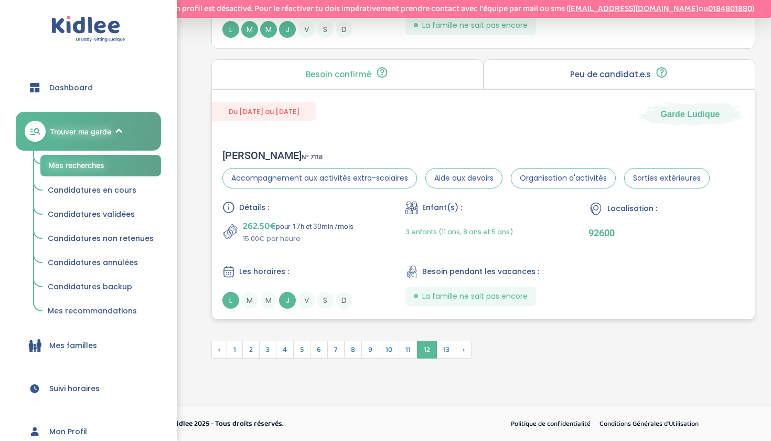
scroll to position [2847, 0]
click at [261, 351] on span "3" at bounding box center [267, 350] width 17 height 18
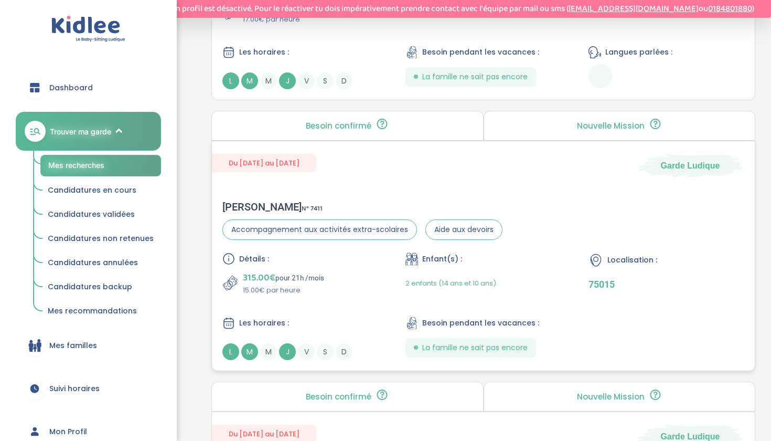
scroll to position [1982, 0]
click at [366, 271] on div "Détails : 315.00€ pour 21h /mois 15.00€ par heure" at bounding box center [300, 274] width 156 height 43
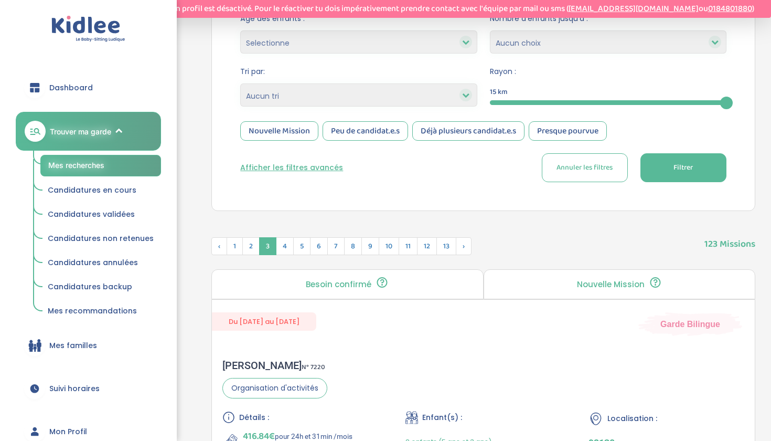
scroll to position [174, 0]
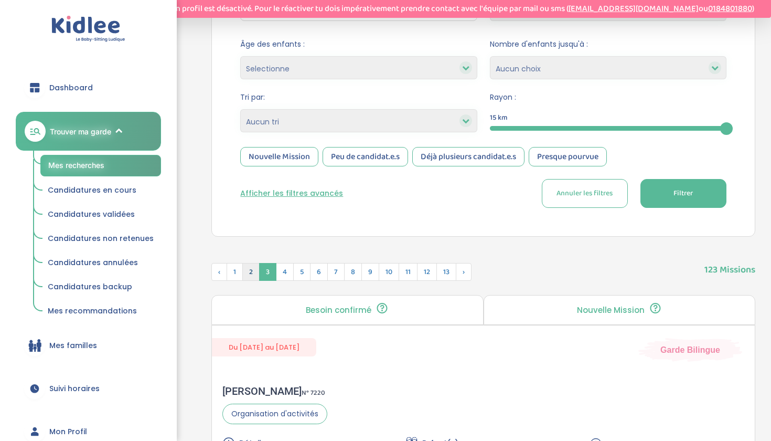
click at [247, 275] on span "2" at bounding box center [250, 272] width 17 height 18
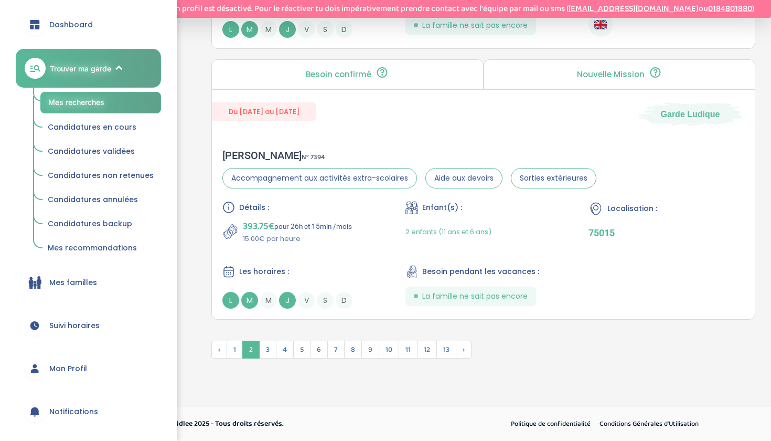
scroll to position [105, 0]
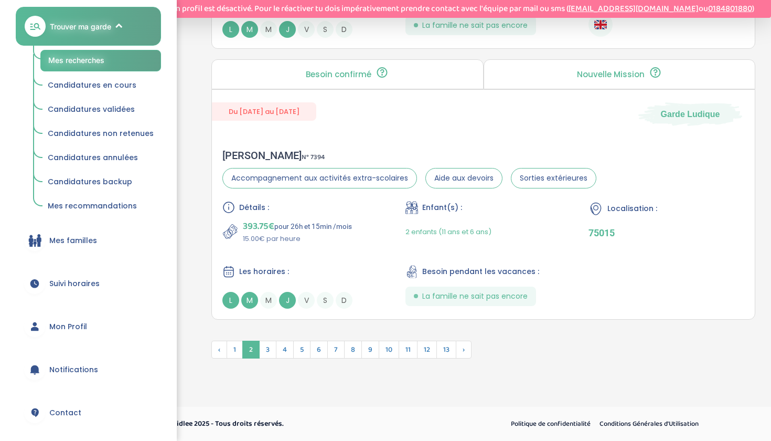
click at [93, 276] on link "Suivi horaires" at bounding box center [88, 283] width 145 height 38
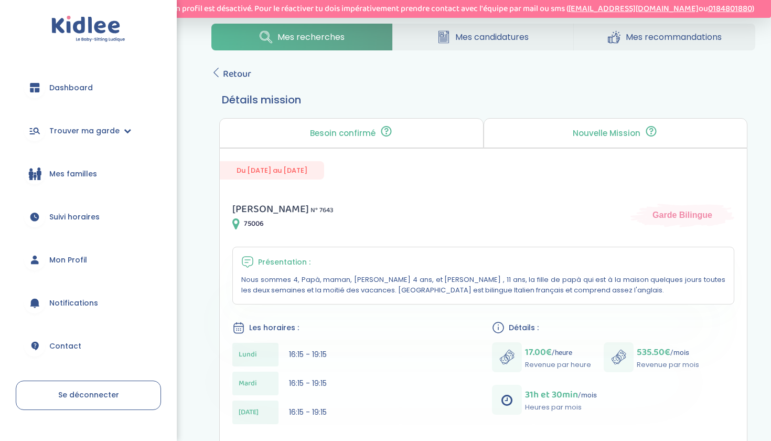
click at [522, 128] on div "Nouvelle Mission 🎯 Tu es la première personne à pouvoir postuler. Postule rapid…" at bounding box center [616, 133] width 264 height 30
click at [537, 132] on div "Nouvelle Mission 🎯 Tu es la première personne à pouvoir postuler. Postule rapid…" at bounding box center [616, 133] width 264 height 30
click at [412, 127] on div "Besoin confirmé Un conseiller [PERSON_NAME] a confirmé le besoin de la famille …" at bounding box center [351, 133] width 264 height 30
click at [234, 77] on span "Retour" at bounding box center [237, 74] width 28 height 15
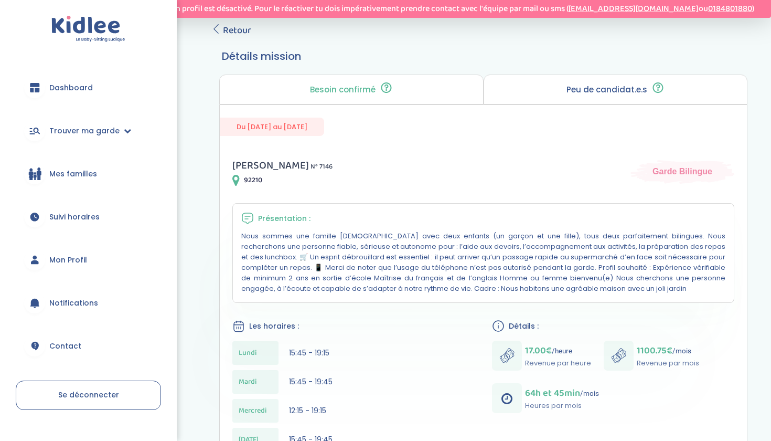
scroll to position [45, 0]
click at [226, 33] on span "Retour" at bounding box center [237, 29] width 28 height 15
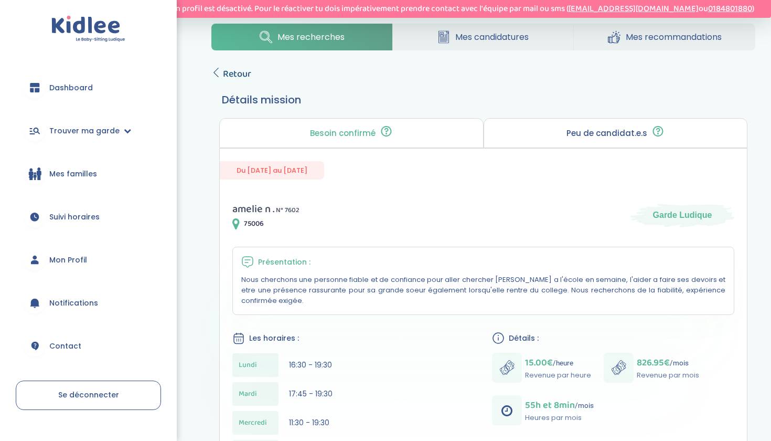
click at [234, 80] on span "Retour" at bounding box center [237, 74] width 28 height 15
click at [219, 69] on icon at bounding box center [215, 72] width 9 height 9
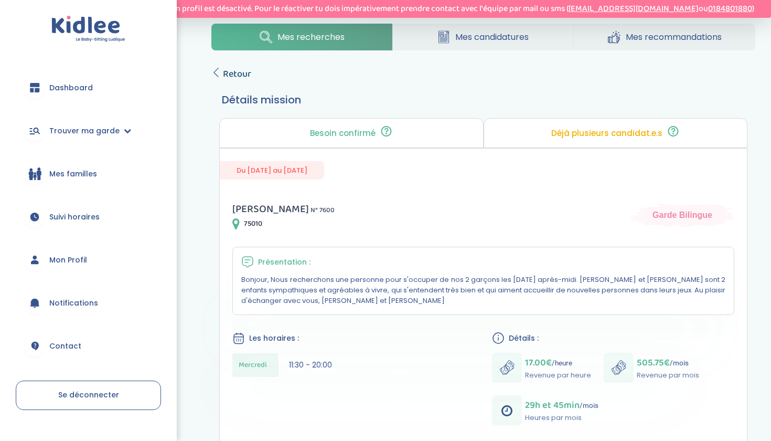
click at [236, 70] on span "Retour" at bounding box center [237, 74] width 28 height 15
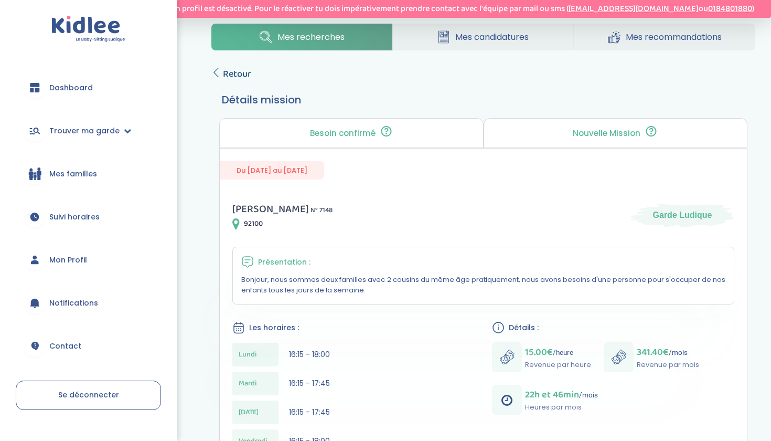
click at [227, 77] on span "Retour" at bounding box center [237, 74] width 28 height 15
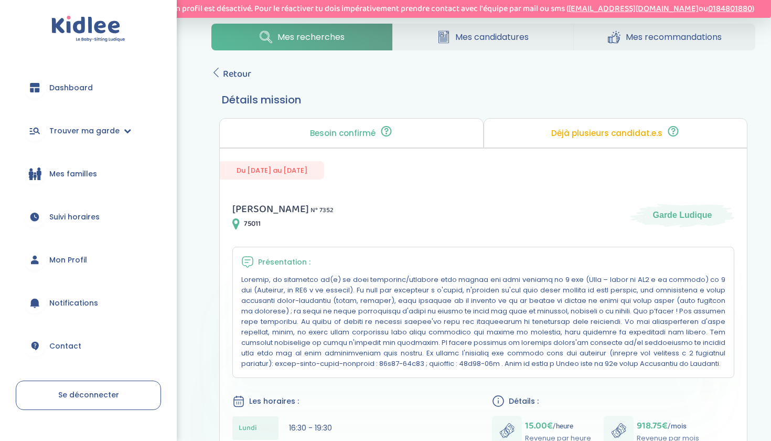
click at [225, 72] on span "Retour" at bounding box center [237, 74] width 28 height 15
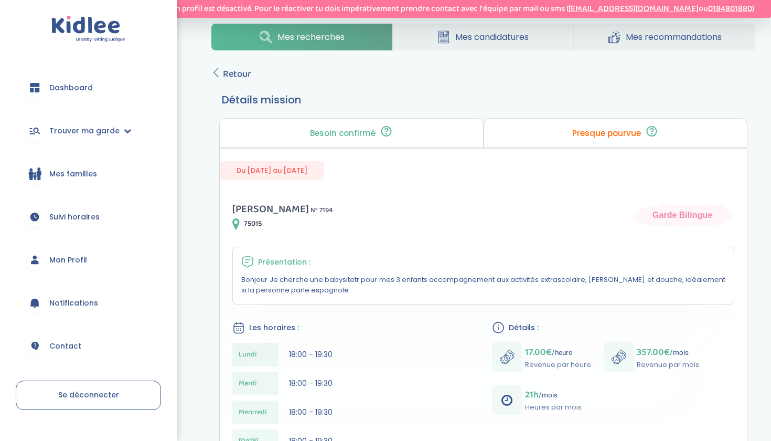
scroll to position [22, 0]
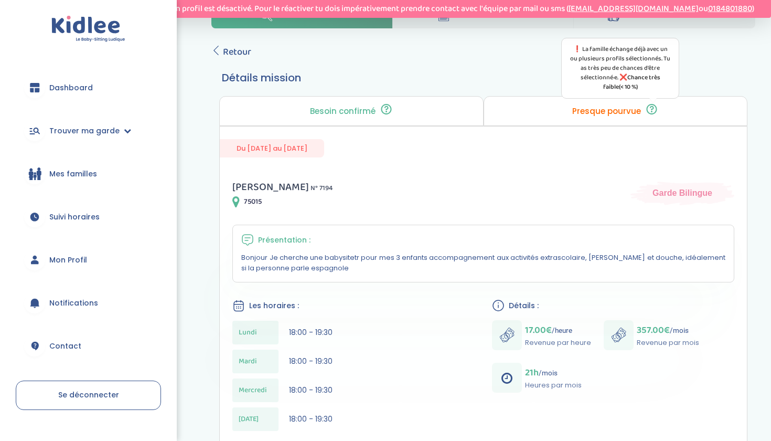
click at [650, 113] on icon at bounding box center [651, 109] width 13 height 13
click at [649, 111] on icon at bounding box center [651, 109] width 13 height 13
click at [226, 49] on span "Retour" at bounding box center [237, 52] width 28 height 15
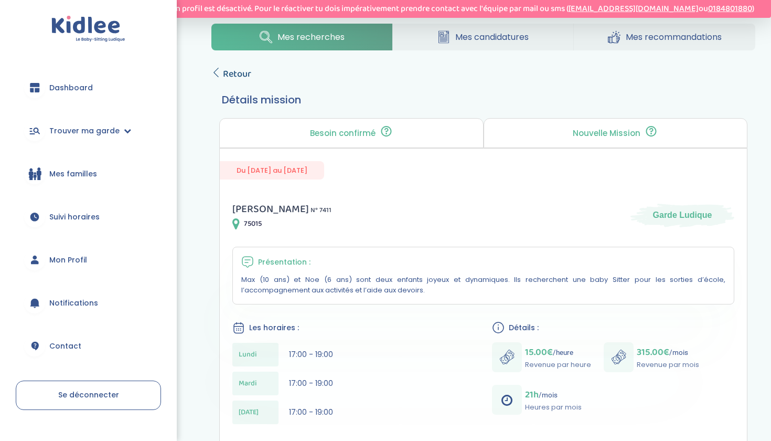
click at [232, 80] on span "Retour" at bounding box center [237, 74] width 28 height 15
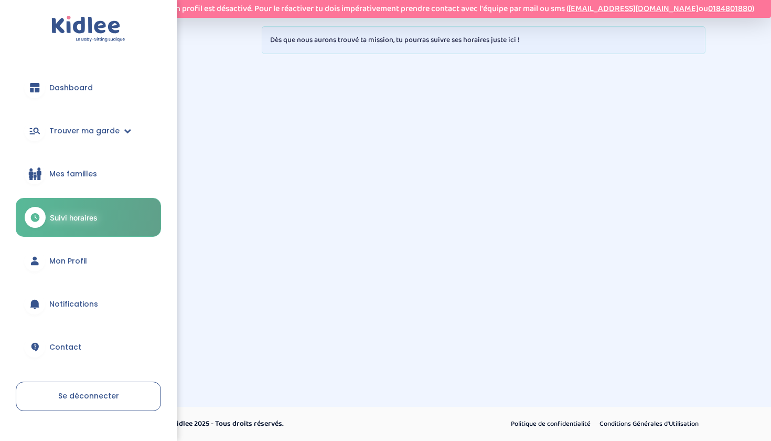
click at [99, 259] on link "Mon Profil" at bounding box center [88, 261] width 145 height 38
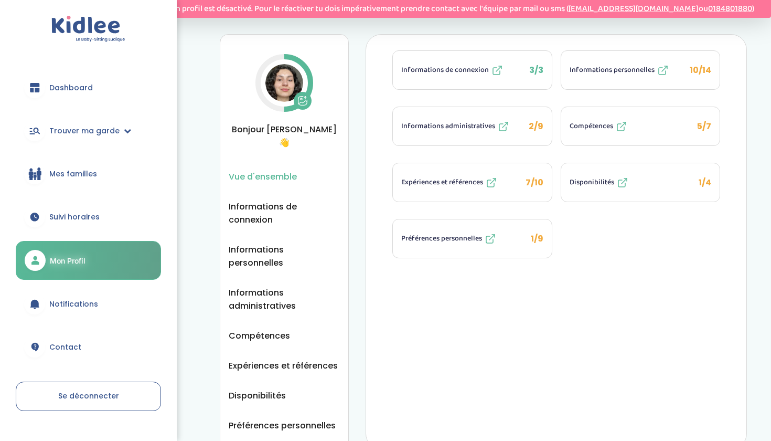
click at [283, 83] on img at bounding box center [285, 83] width 38 height 38
click at [305, 100] on icon at bounding box center [303, 101] width 10 height 10
click at [612, 184] on span "Disponibilités" at bounding box center [592, 182] width 45 height 11
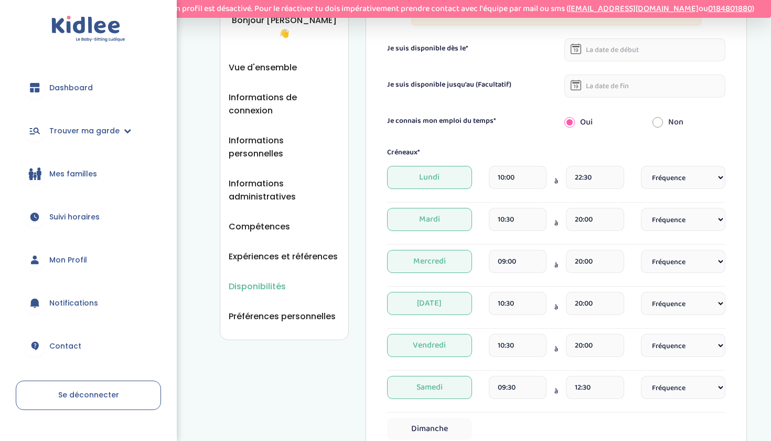
scroll to position [125, 0]
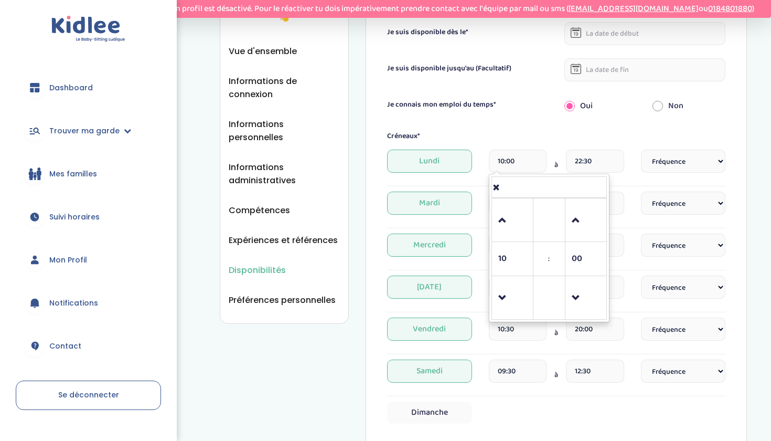
click at [536, 163] on input "10:00" at bounding box center [518, 161] width 58 height 23
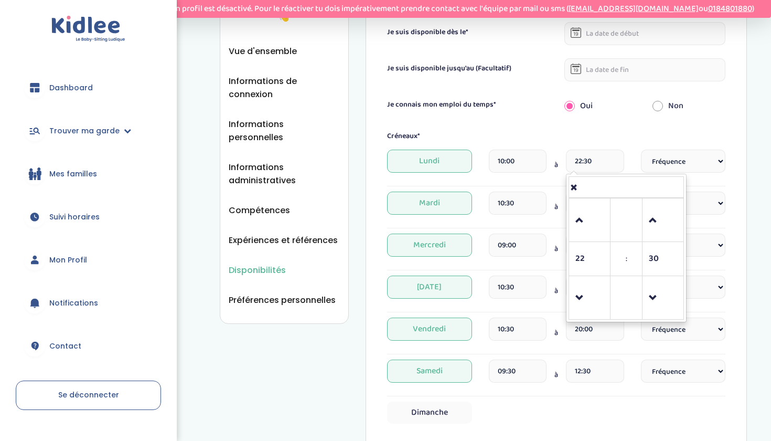
click at [598, 163] on input "22:30" at bounding box center [595, 161] width 58 height 23
click at [595, 145] on div "Créneaux* [DATE] 10:00 à 22:30 Fréquence Toutes les semaines Toutes les 2 semai…" at bounding box center [556, 277] width 338 height 293
select select "1"
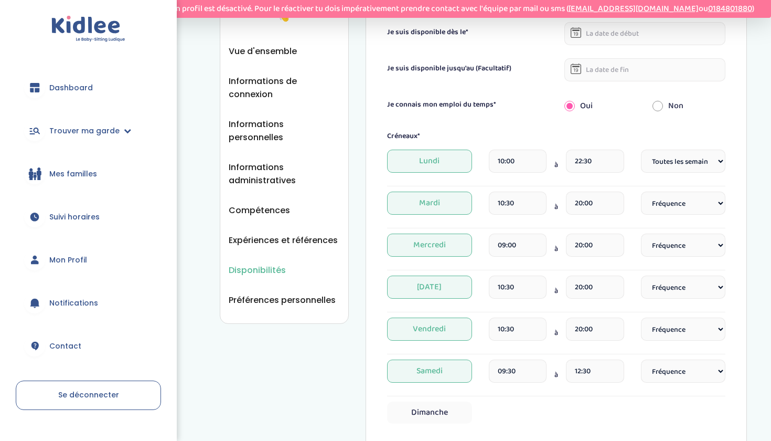
click at [537, 199] on input "10:30" at bounding box center [518, 203] width 58 height 23
drag, startPoint x: 528, startPoint y: 200, endPoint x: 494, endPoint y: 198, distance: 34.7
click at [493, 198] on input "10:30" at bounding box center [518, 203] width 58 height 23
click at [597, 205] on input "20:00" at bounding box center [595, 203] width 58 height 23
drag, startPoint x: 529, startPoint y: 206, endPoint x: 471, endPoint y: 204, distance: 58.3
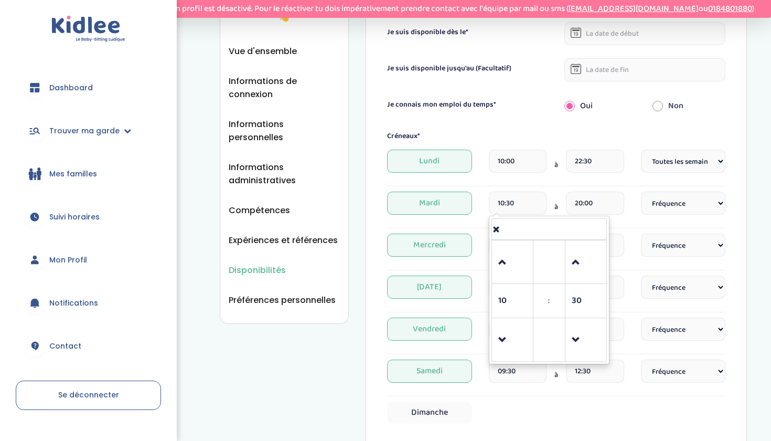
click at [471, 204] on div "Mardi 10:30 10 : 30 00 01 02 03 04 05 06 07 08 09 10 11 12 13 14 15 16 17 18 19…" at bounding box center [556, 207] width 338 height 31
type input "17:00"
click at [554, 200] on div "17:00 à 20:00" at bounding box center [556, 207] width 135 height 31
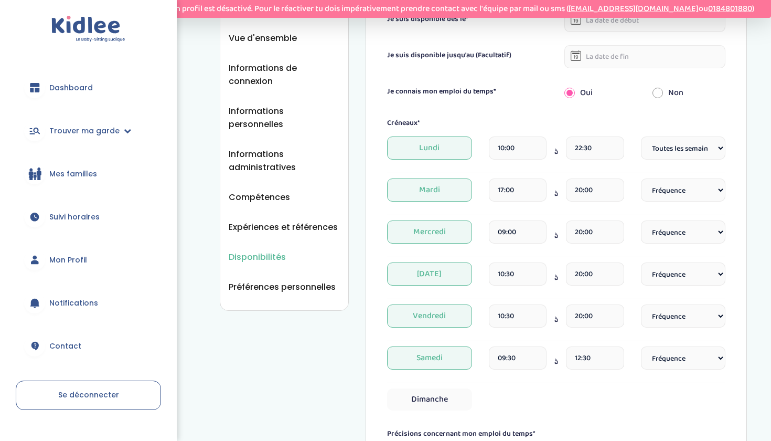
select select "1"
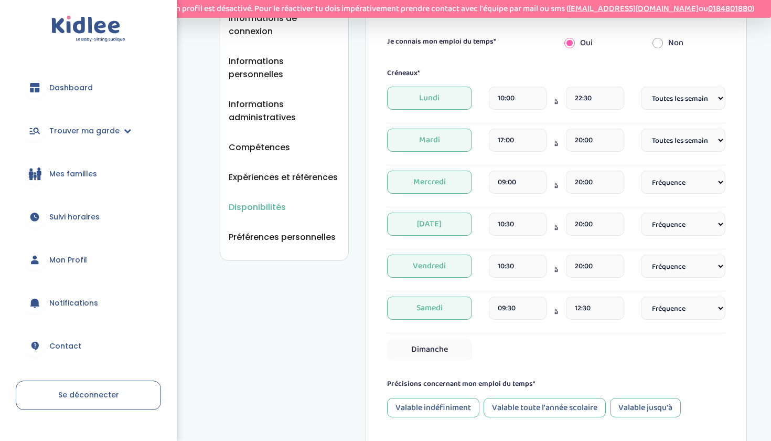
scroll to position [190, 0]
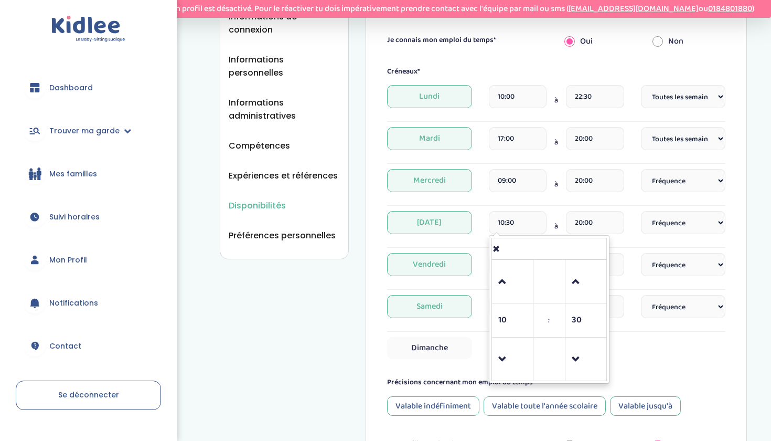
click at [522, 228] on input "10:30" at bounding box center [518, 222] width 58 height 23
type input "1"
type input "15:00"
click at [564, 204] on div "Mercredi 09:00 à 20:00 Fréquence Toutes les semaines Toutes les 2 semaines Tous…" at bounding box center [556, 187] width 338 height 37
click at [526, 185] on input "09:00" at bounding box center [518, 180] width 58 height 23
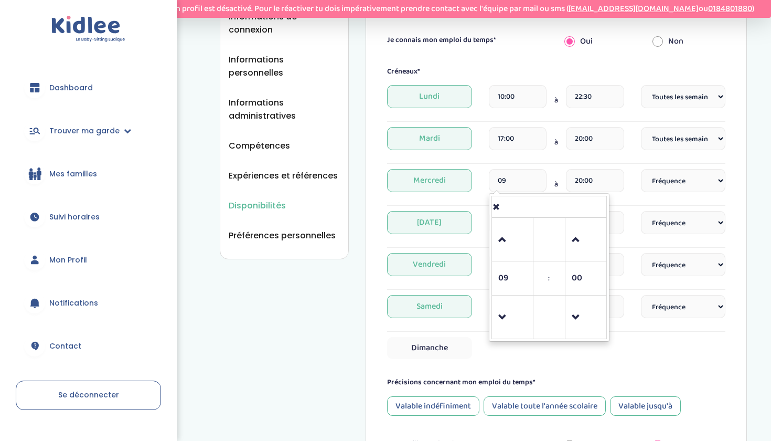
type input "0"
type input "17:00"
click at [460, 189] on span "Mercredi" at bounding box center [429, 180] width 84 height 23
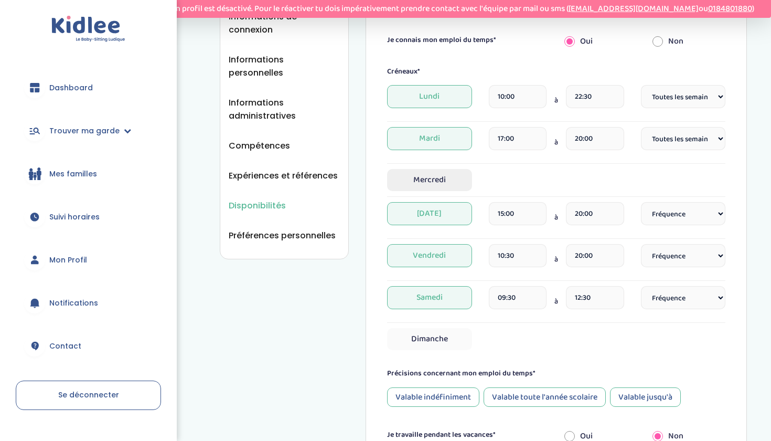
click at [450, 177] on span "Mercredi" at bounding box center [429, 180] width 84 height 22
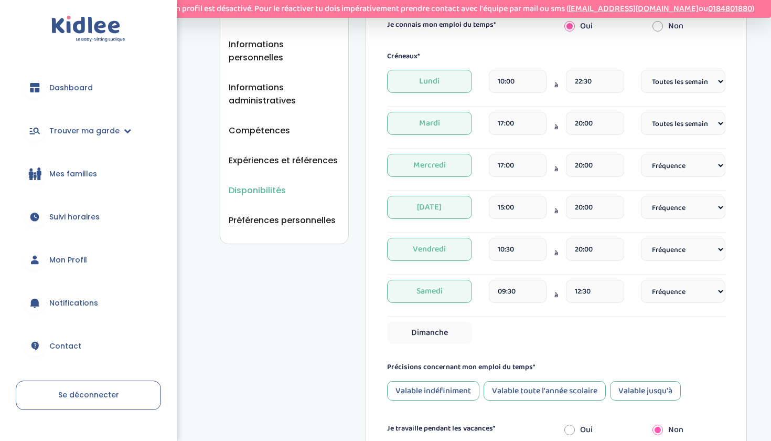
scroll to position [207, 0]
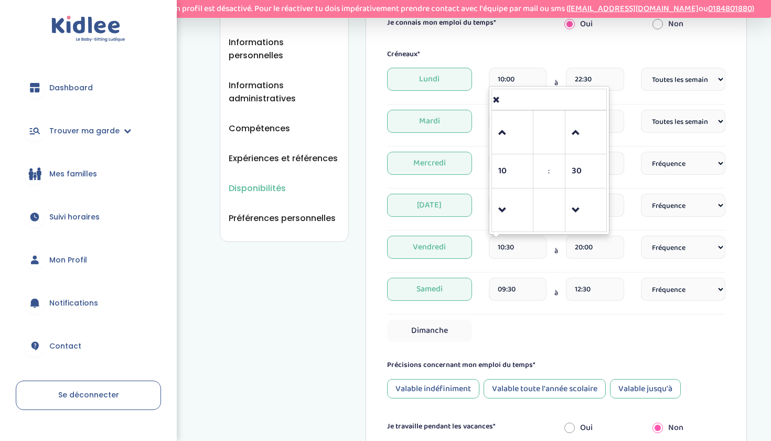
click at [516, 253] on input "10:30" at bounding box center [518, 247] width 58 height 23
type input "1"
click at [481, 238] on div "Vendredi 10 : 30 00 01 02 03 04 05 06 07 08 09 10 11 12 13 14 15 16 17 18 19 20…" at bounding box center [556, 251] width 338 height 31
click at [524, 255] on input "00:00" at bounding box center [518, 247] width 58 height 23
type input "0"
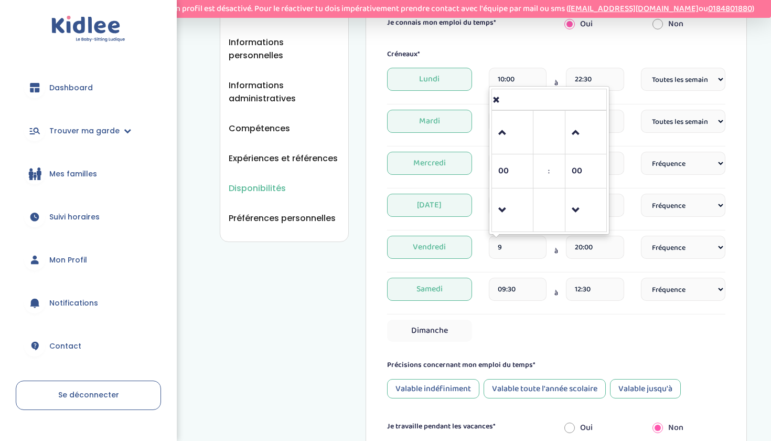
type input "09:00"
click at [533, 327] on div "Dimanche" at bounding box center [556, 331] width 338 height 22
select select "2"
click at [552, 317] on div "Créneaux* Lundi 10:00 à 22:30 Fréquence Toutes les semaines Toutes les 2 semain…" at bounding box center [556, 195] width 338 height 293
select select "1"
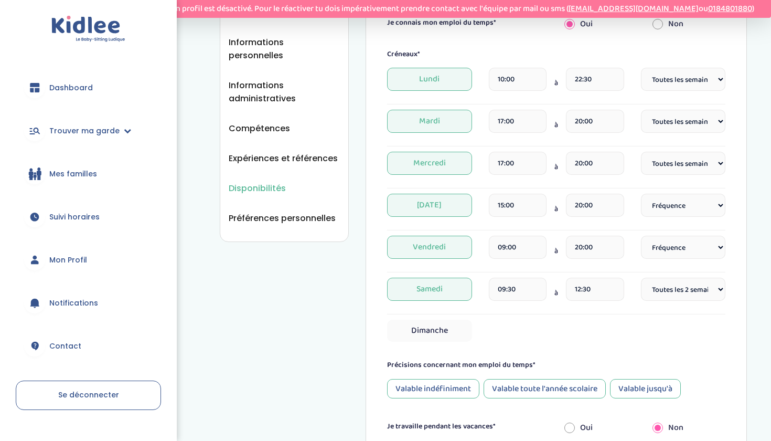
select select "1"
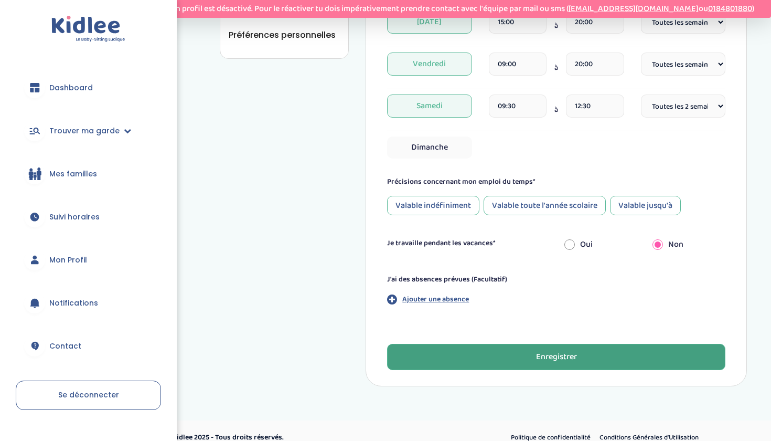
click at [557, 361] on div "Enregistrer" at bounding box center [556, 357] width 41 height 12
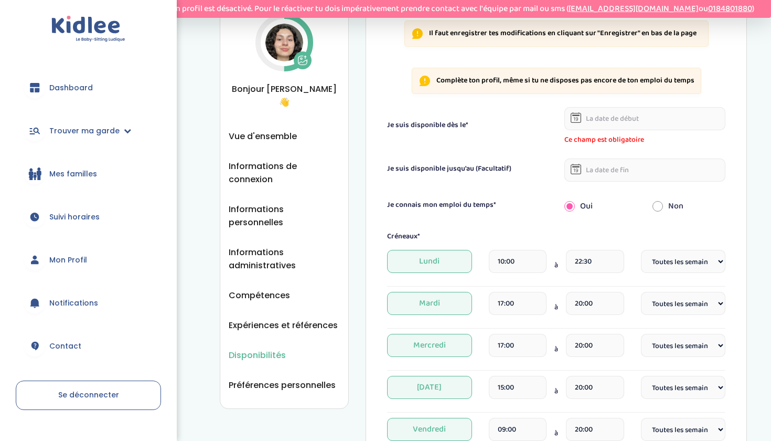
scroll to position [34, 0]
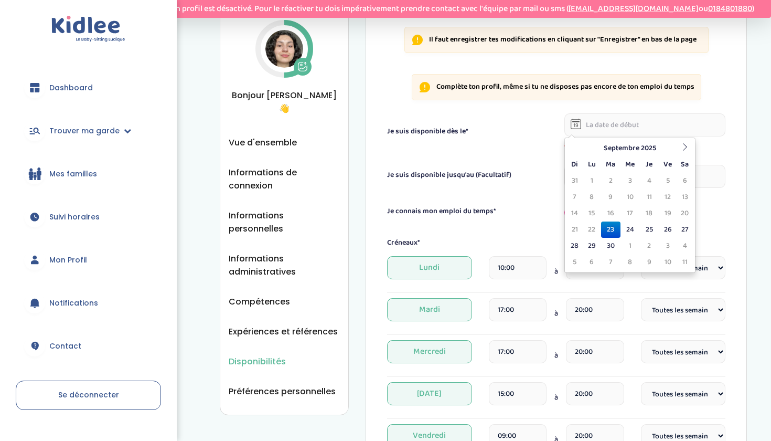
click at [622, 121] on input "text" at bounding box center [645, 124] width 161 height 23
click at [576, 245] on td "28" at bounding box center [575, 246] width 16 height 16
type input "28-09-2025"
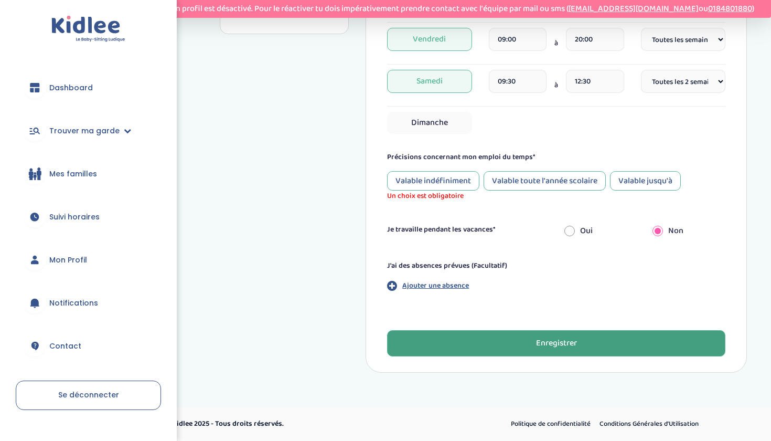
click at [543, 343] on div "Enregistrer" at bounding box center [556, 343] width 41 height 12
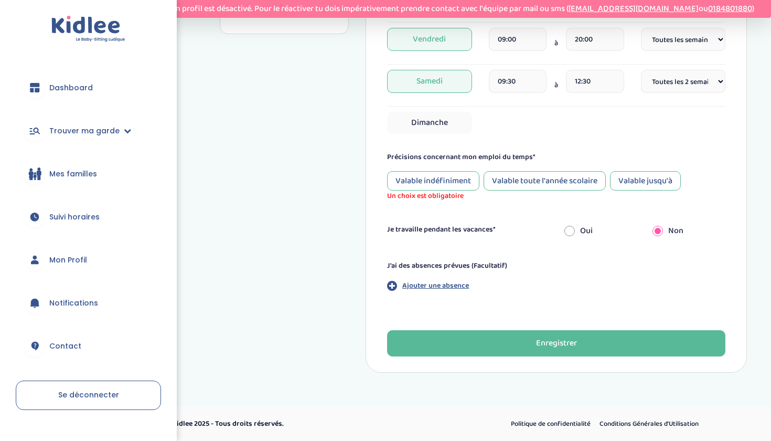
scroll to position [415, 0]
click at [649, 178] on div "Valable jusqu'à" at bounding box center [645, 180] width 71 height 19
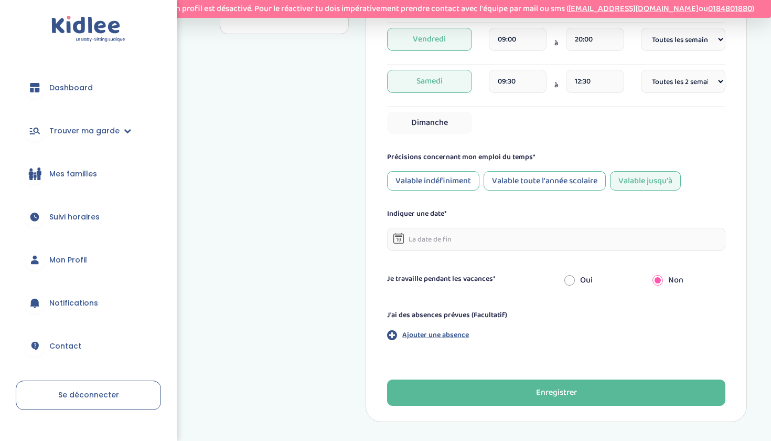
click at [552, 246] on input "text" at bounding box center [556, 239] width 338 height 23
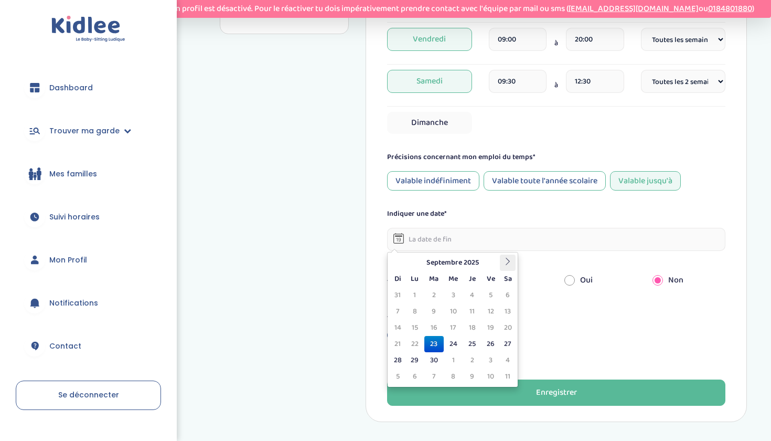
click at [501, 261] on th at bounding box center [508, 262] width 16 height 16
click at [502, 260] on th at bounding box center [508, 262] width 16 height 16
click at [505, 260] on icon at bounding box center [507, 261] width 7 height 7
click at [469, 294] on td "1" at bounding box center [472, 295] width 18 height 16
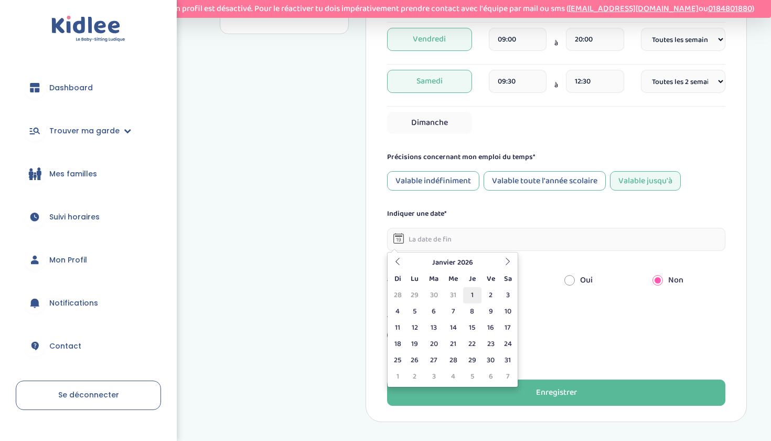
type input "01-01-2026"
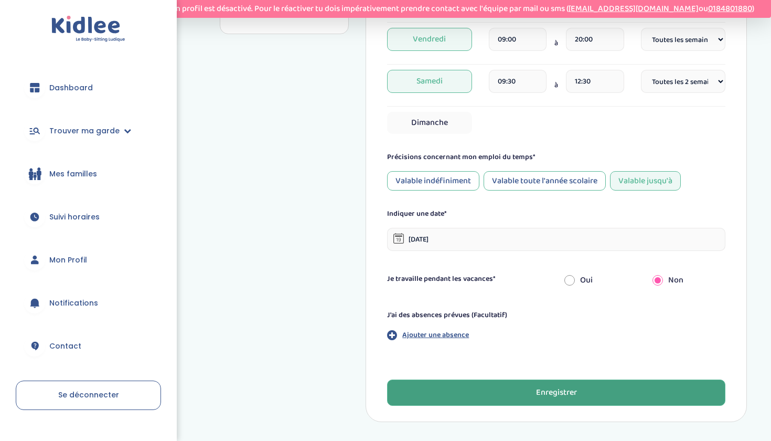
click at [478, 390] on button "Enregistrer" at bounding box center [556, 392] width 338 height 26
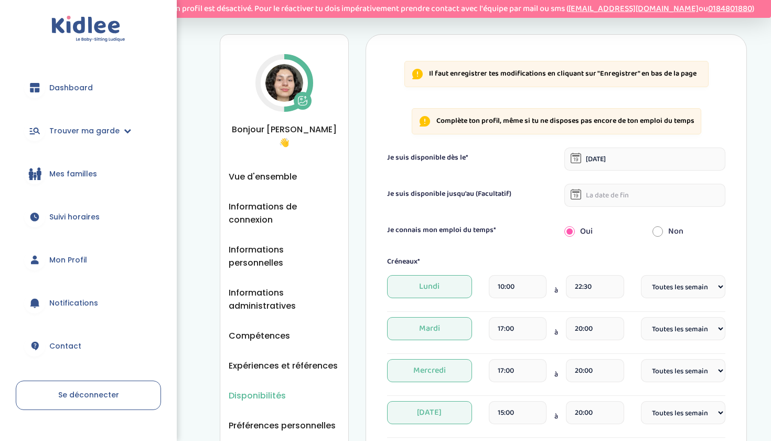
scroll to position [0, 0]
click at [94, 125] on span "Trouver ma garde" at bounding box center [84, 130] width 70 height 11
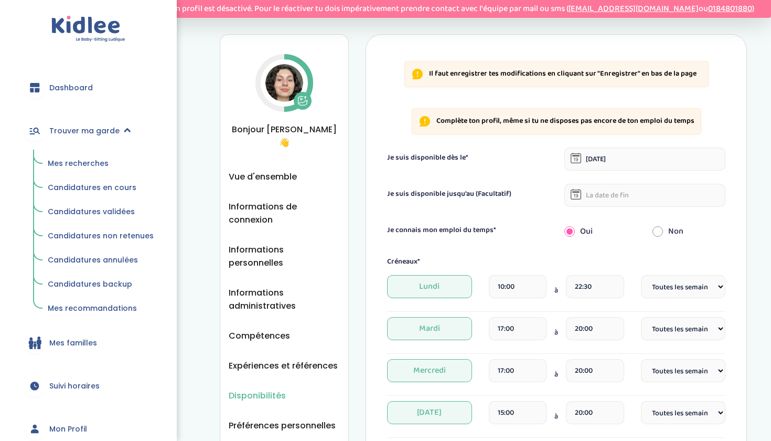
click at [92, 94] on link "Dashboard" at bounding box center [88, 88] width 145 height 38
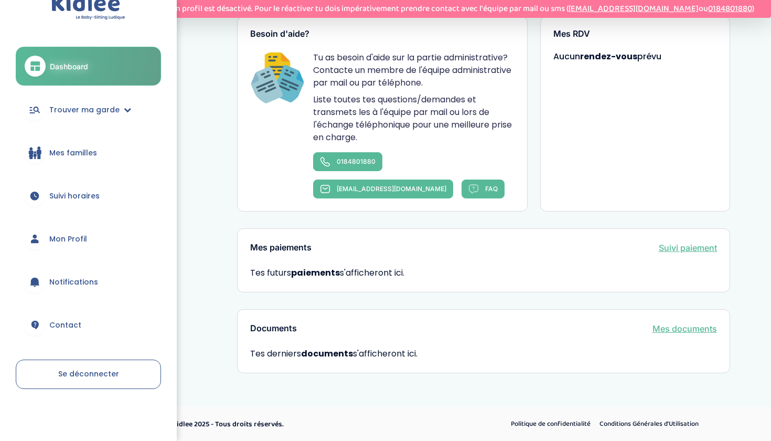
scroll to position [626, 0]
click at [104, 115] on link "Trouver ma garde" at bounding box center [88, 110] width 145 height 38
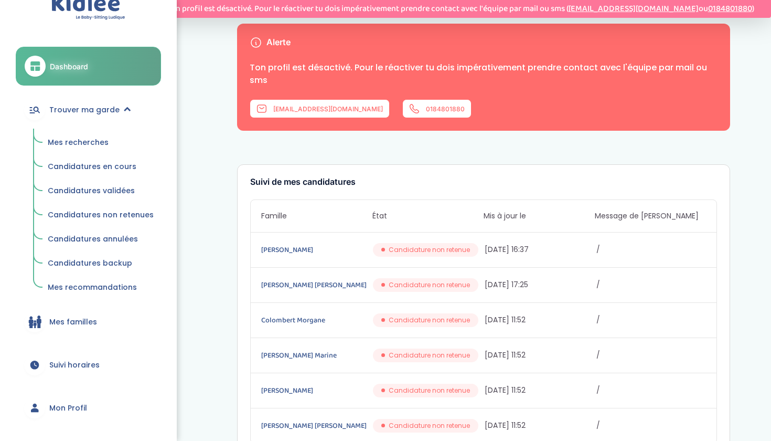
click at [93, 171] on span "Candidatures en cours" at bounding box center [92, 166] width 89 height 10
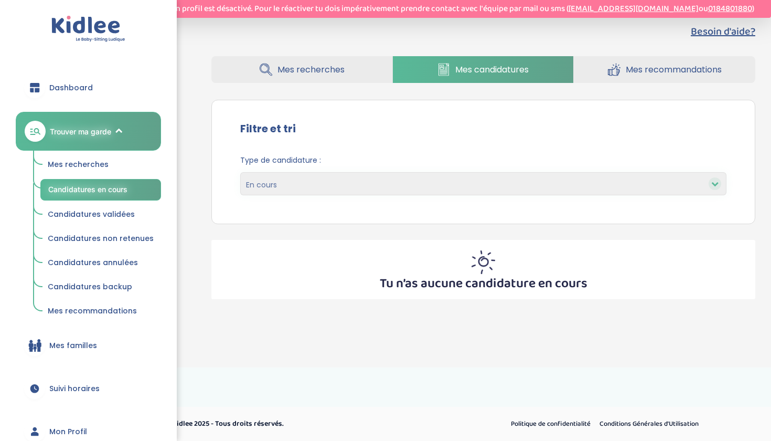
click at [84, 167] on span "Mes recherches" at bounding box center [78, 164] width 61 height 10
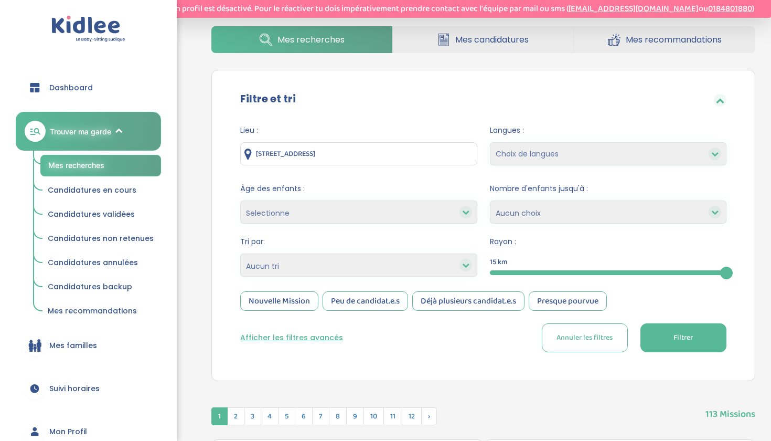
scroll to position [41, 0]
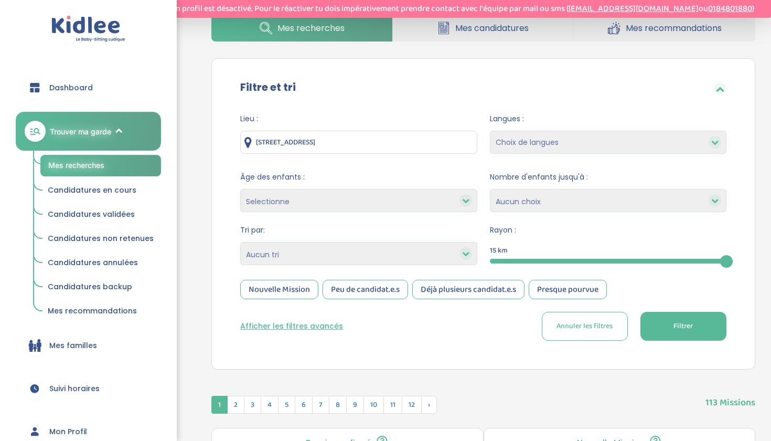
select select "5"
select select
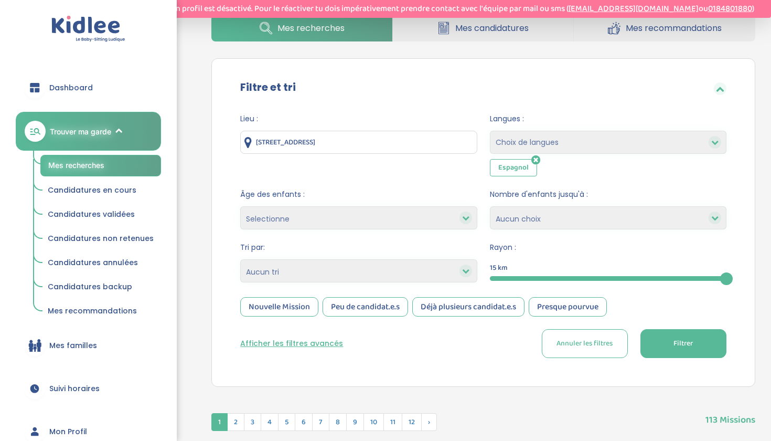
select select "+6"
select select
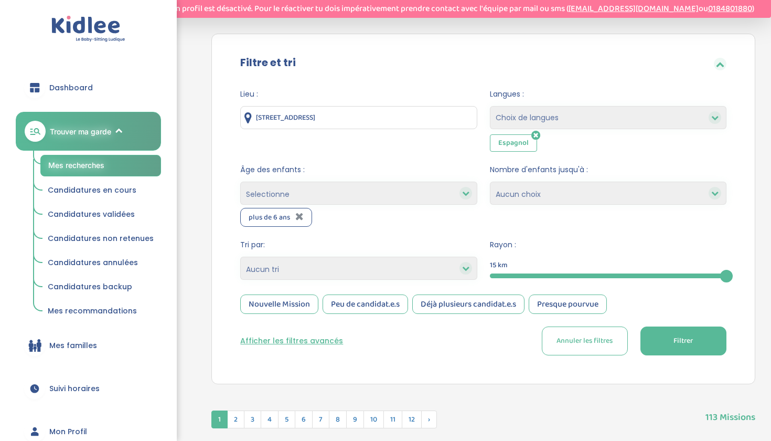
scroll to position [67, 0]
click at [603, 277] on div at bounding box center [608, 275] width 237 height 5
click at [679, 342] on span "Filtrer" at bounding box center [683, 340] width 19 height 11
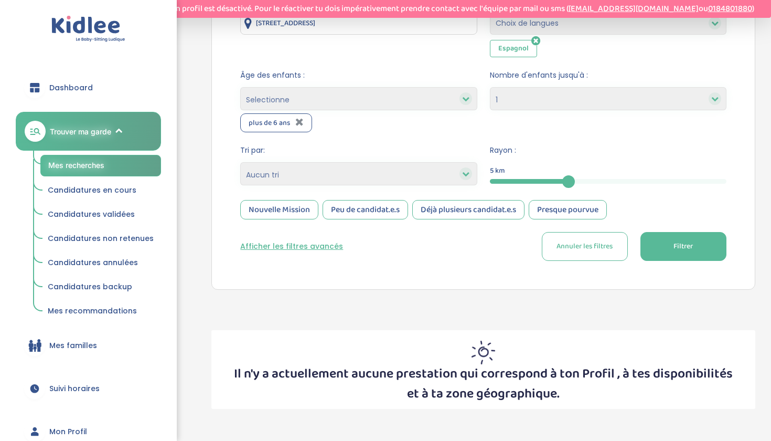
scroll to position [158, 0]
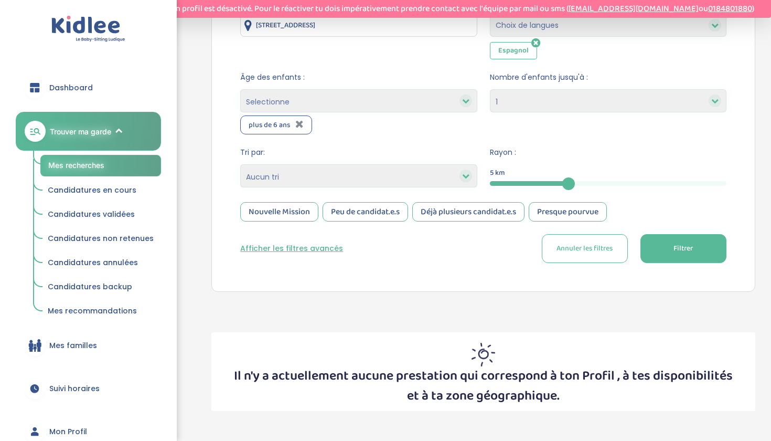
select select "2"
click at [663, 227] on form "Lieu : 33 Rue des Volontaires, Paris, France Langues : Choix de langues Alleman…" at bounding box center [483, 129] width 486 height 267
click at [663, 237] on button "Filtrer" at bounding box center [684, 248] width 86 height 29
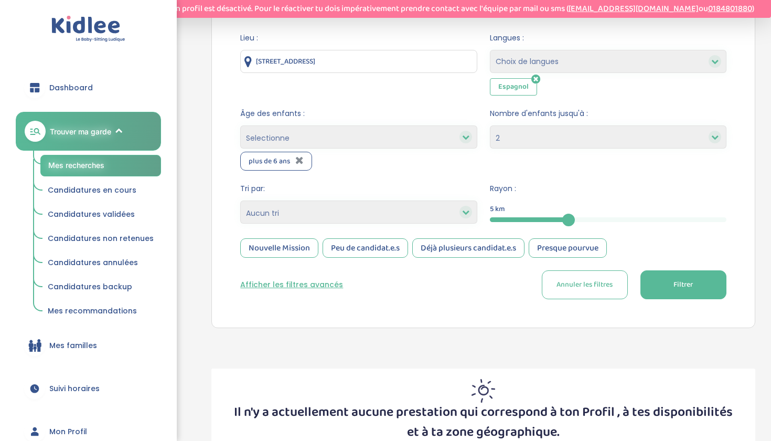
scroll to position [110, 0]
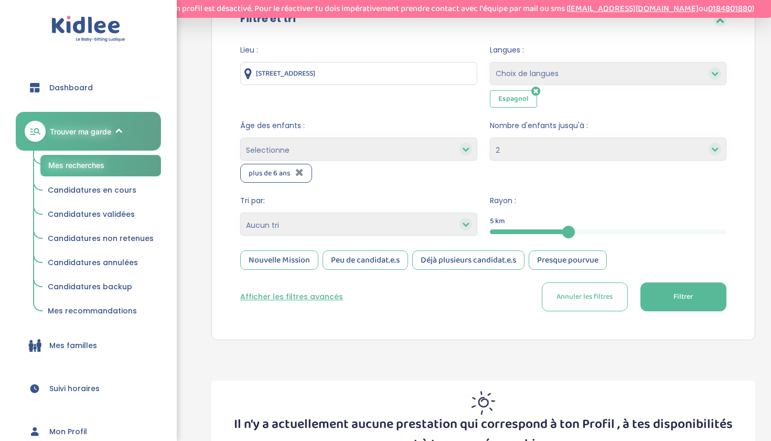
click at [534, 89] on icon at bounding box center [536, 91] width 9 height 10
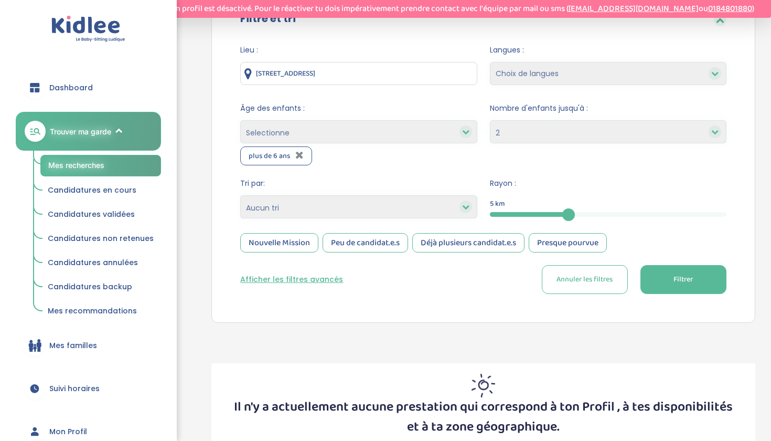
click at [665, 279] on button "Filtrer" at bounding box center [684, 279] width 86 height 29
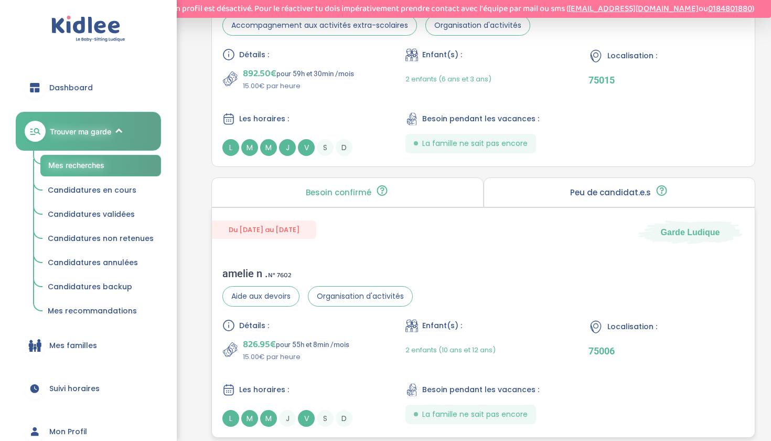
scroll to position [587, 0]
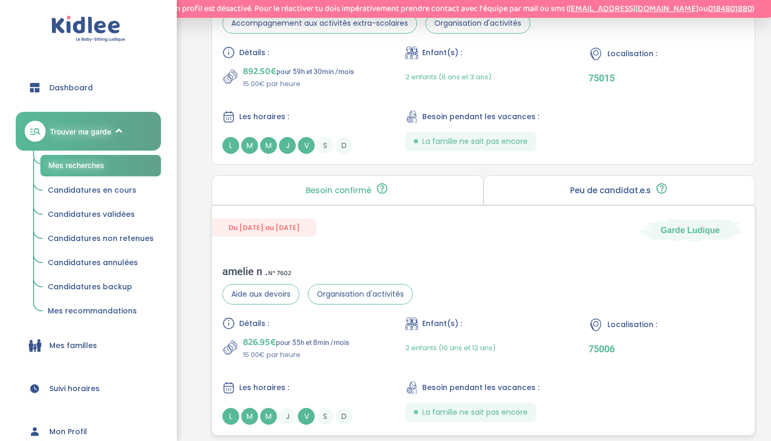
click at [496, 285] on div "amelie n . N° 7602 Aide aux devoirs Organisation d'activités Détails : 826.95€ …" at bounding box center [483, 344] width 543 height 181
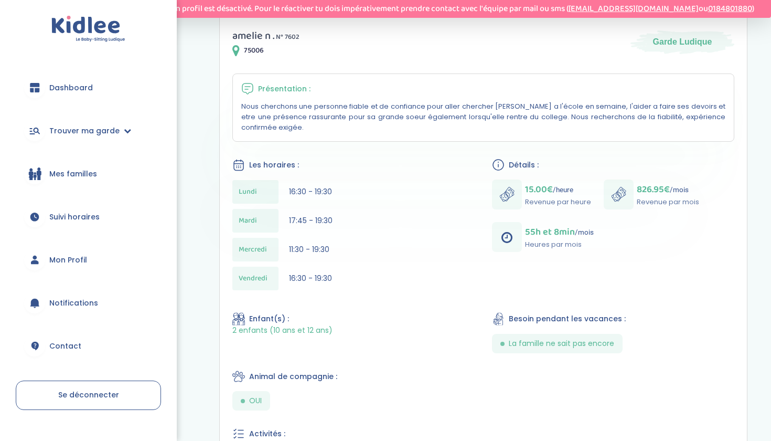
scroll to position [175, 0]
click at [499, 163] on icon at bounding box center [498, 163] width 13 height 13
click at [499, 164] on icon at bounding box center [498, 163] width 13 height 13
